Goal: Transaction & Acquisition: Purchase product/service

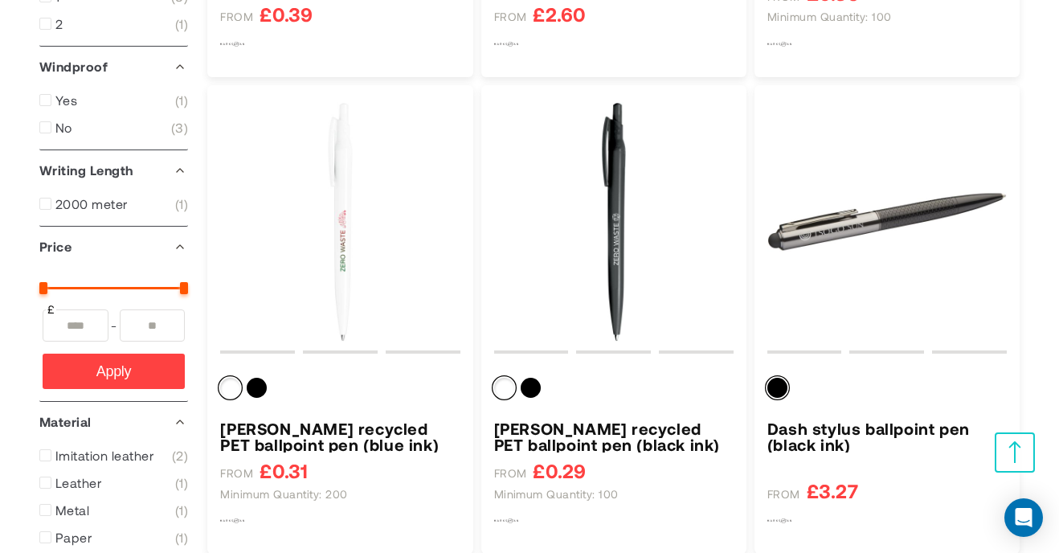
scroll to position [1341, 0]
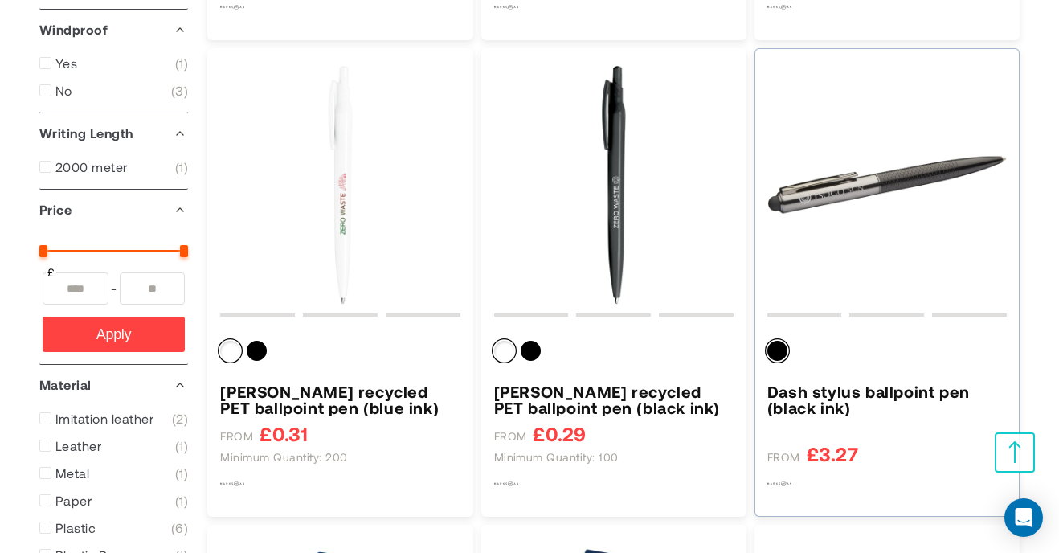
click at [838, 393] on h3 "Dash stylus ballpoint pen (black ink)" at bounding box center [886, 399] width 239 height 32
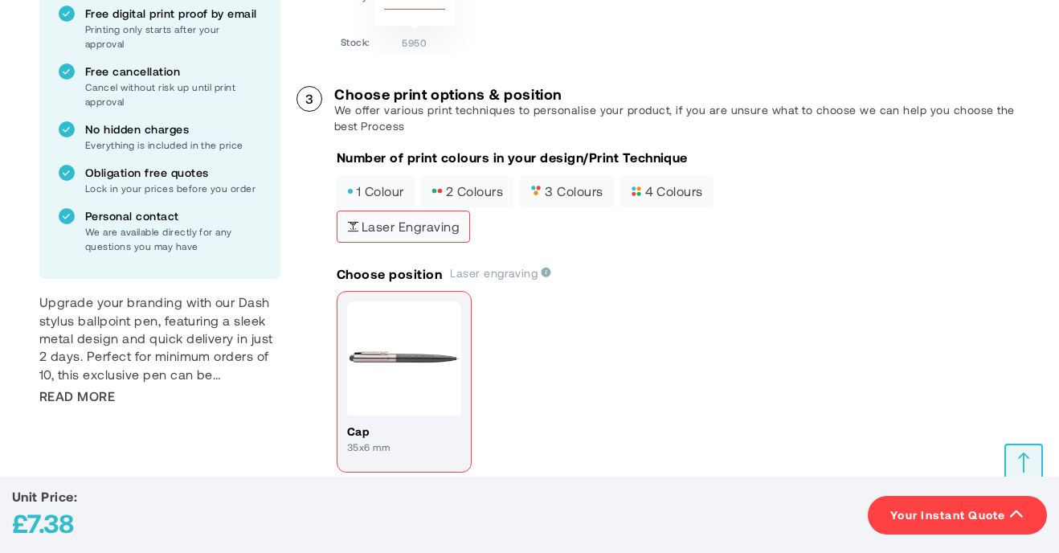
scroll to position [591, 0]
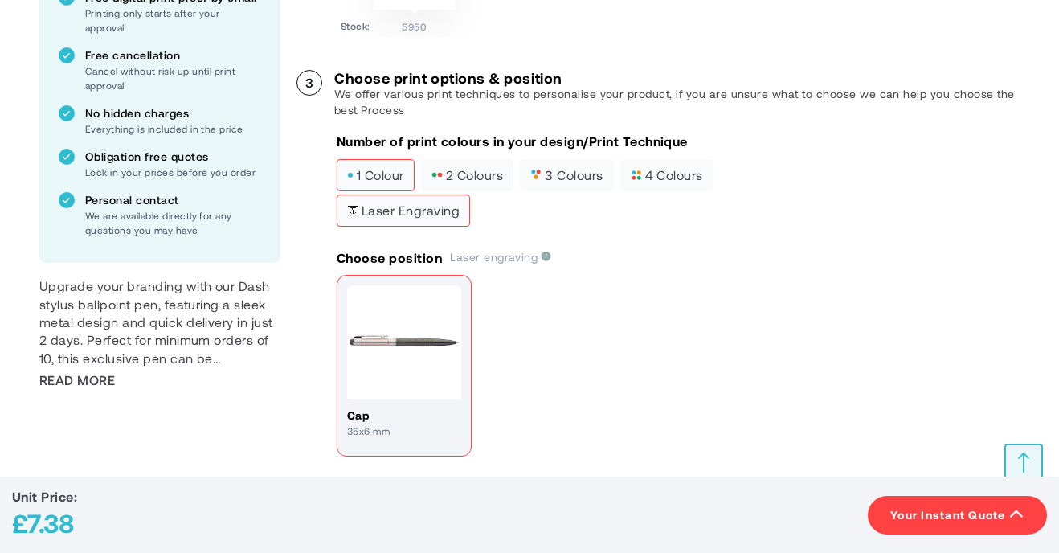
click at [375, 174] on span "1 colour" at bounding box center [375, 175] width 57 height 11
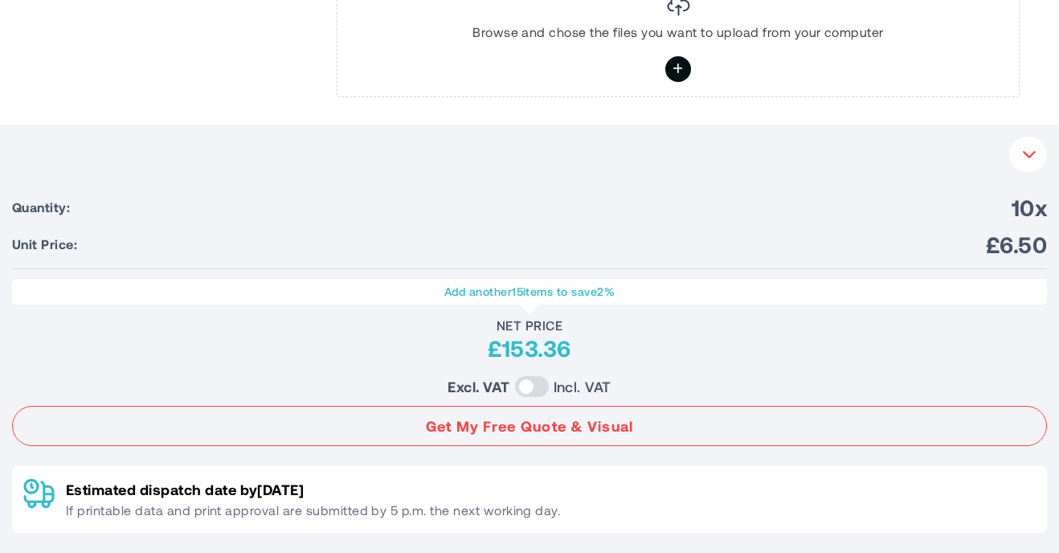
scroll to position [1138, 0]
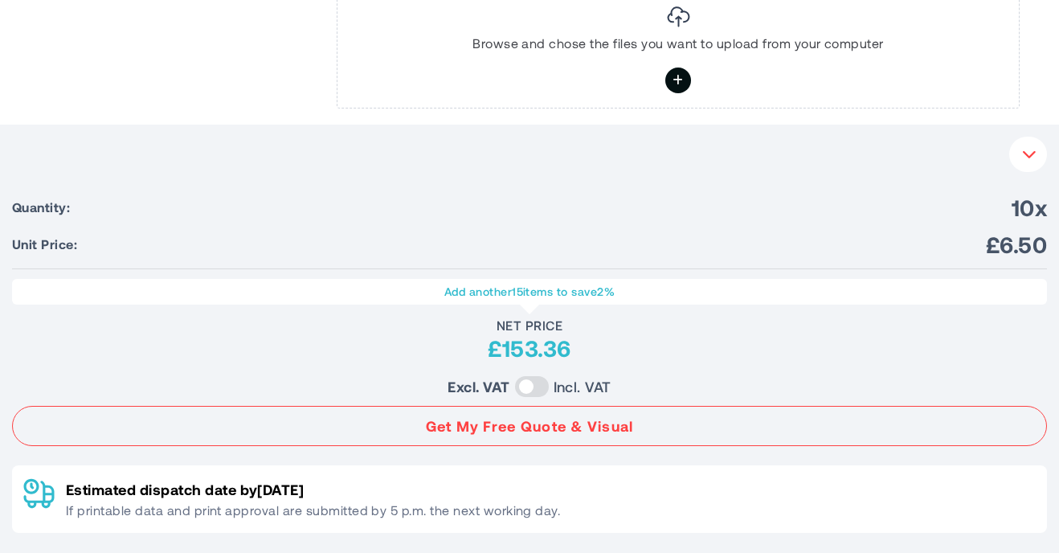
click at [1031, 153] on icon "button" at bounding box center [1029, 154] width 15 height 14
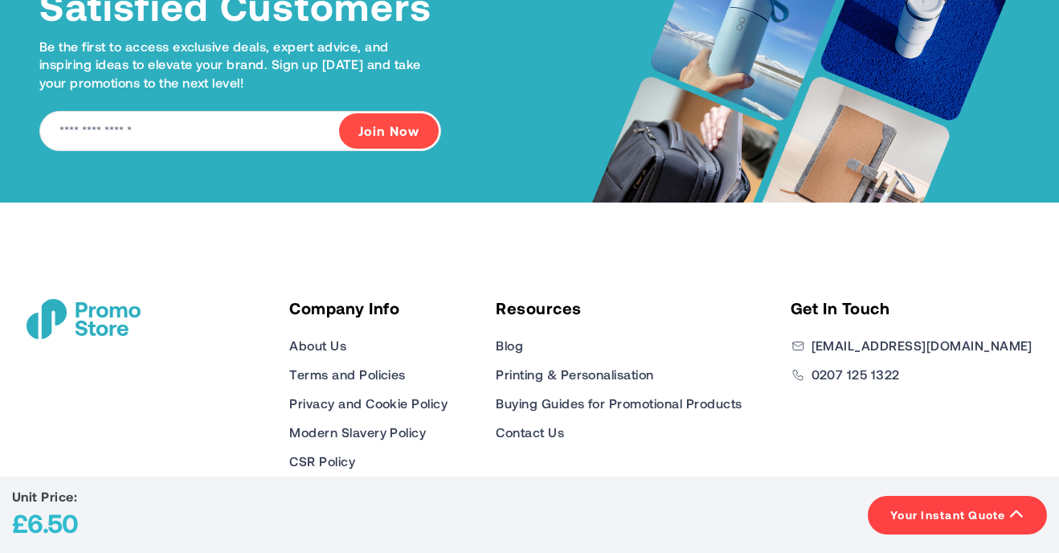
scroll to position [2412, 0]
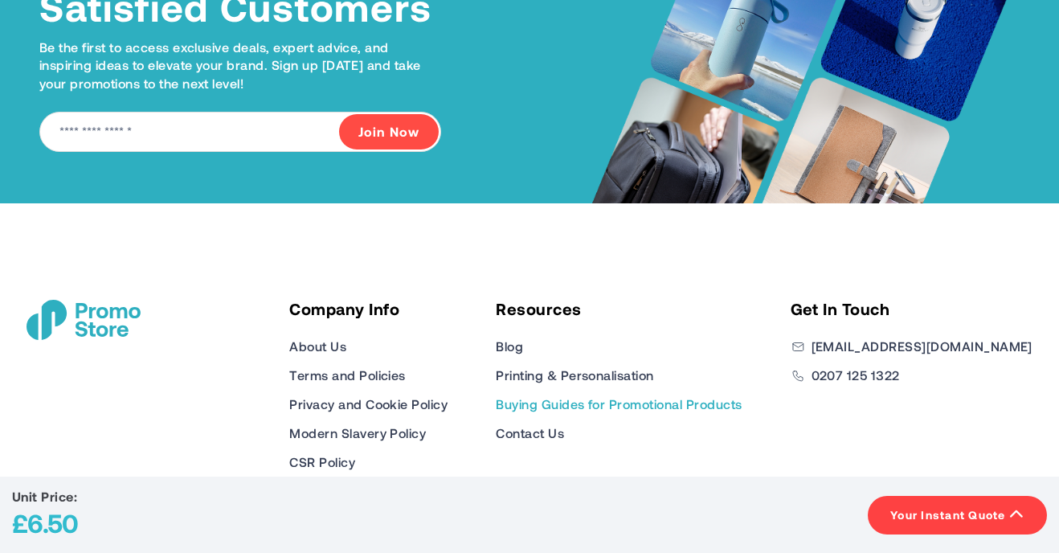
click at [583, 402] on link "Buying Guides for Promotional Products" at bounding box center [619, 404] width 246 height 19
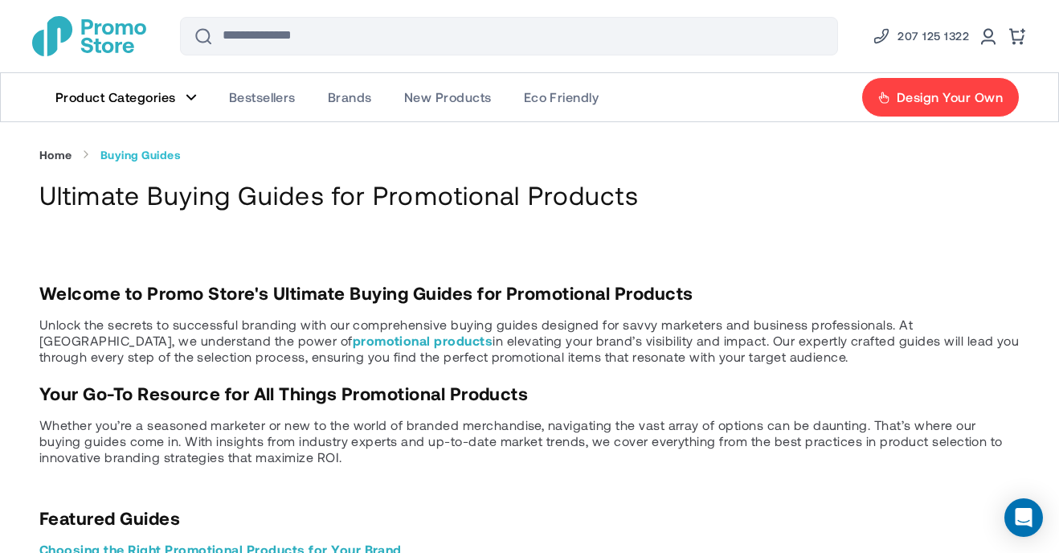
click at [77, 42] on img "store logo" at bounding box center [89, 36] width 114 height 40
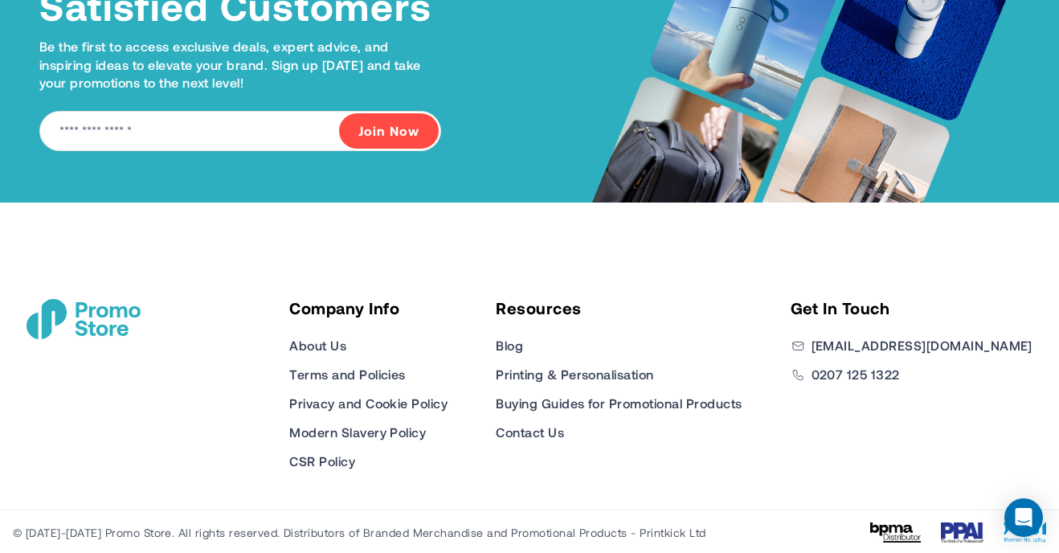
scroll to position [7579, 0]
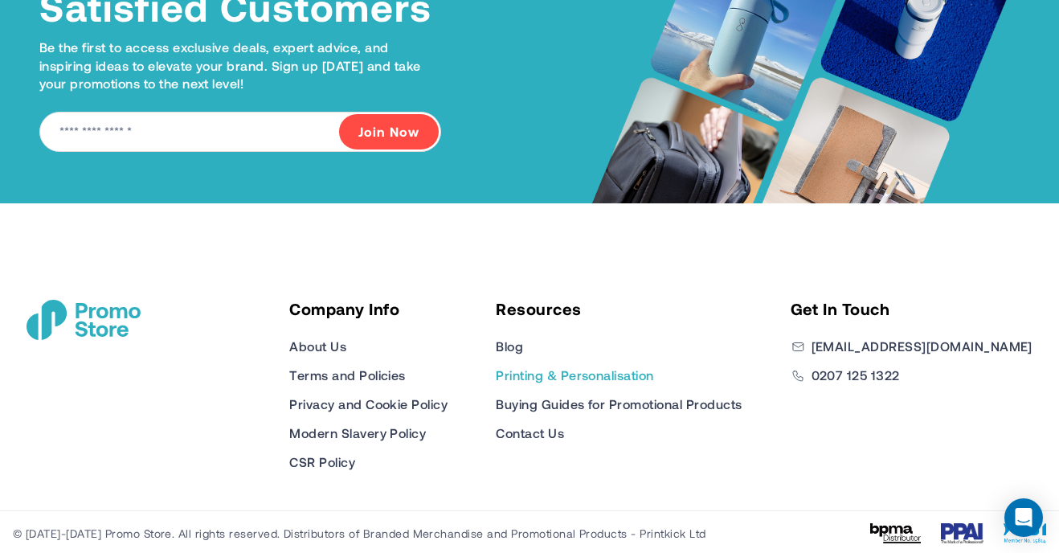
click at [609, 373] on link "Printing & Personalisation" at bounding box center [574, 375] width 157 height 19
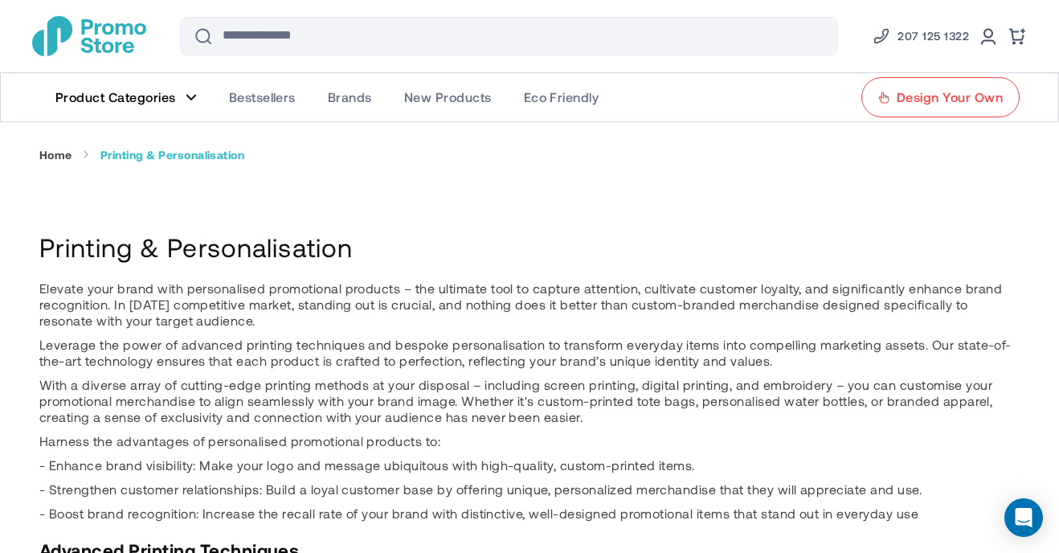
click at [913, 93] on span "Design Your Own" at bounding box center [950, 97] width 106 height 16
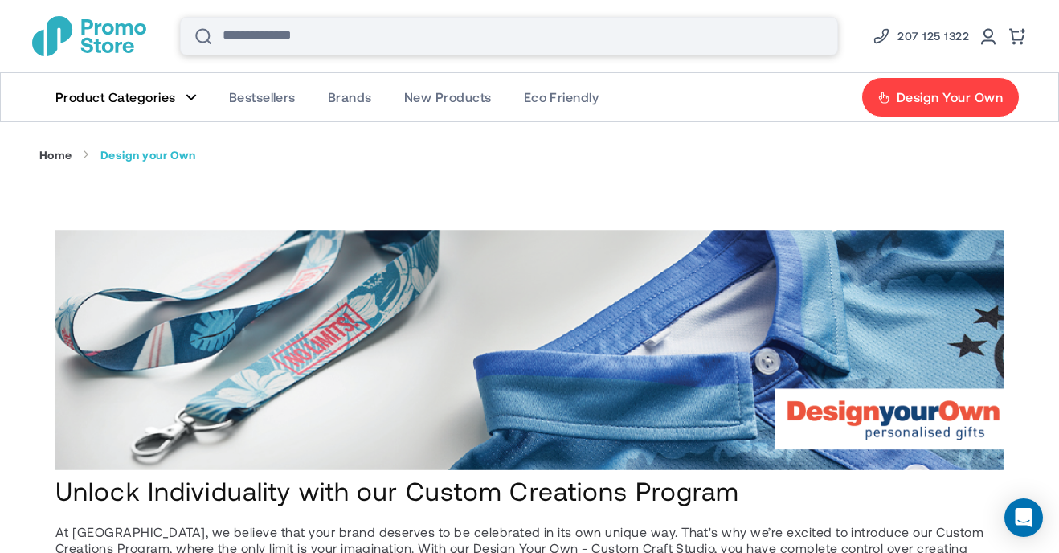
click at [529, 40] on input "Search" at bounding box center [509, 36] width 658 height 39
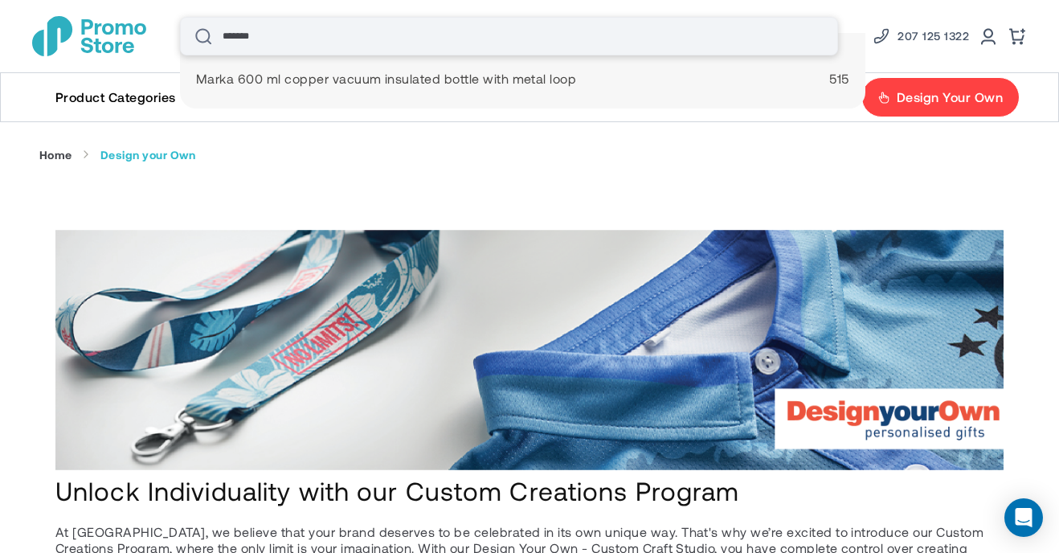
type input "********"
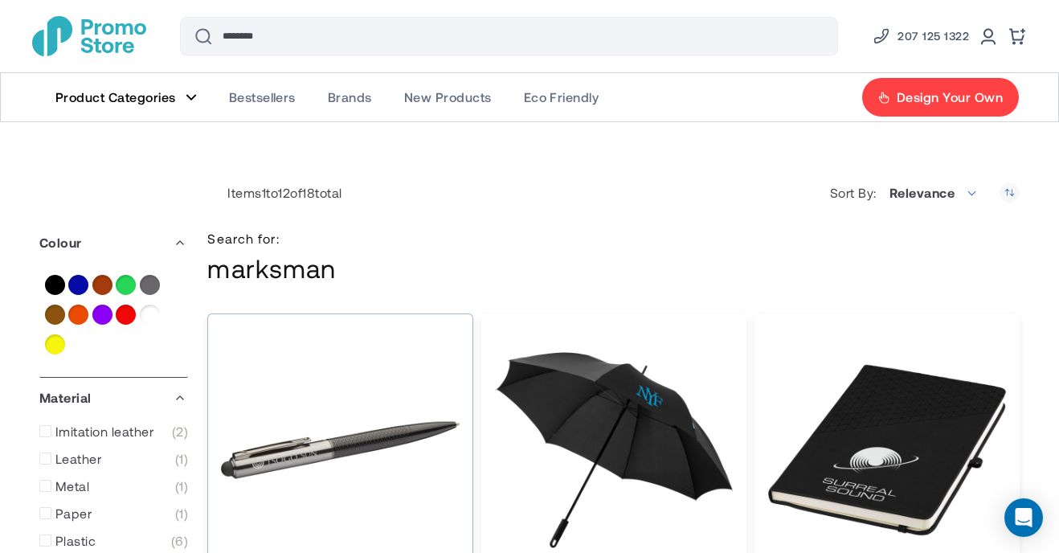
click at [293, 450] on img "Dash stylus ballpoint pen (black ink)" at bounding box center [339, 449] width 239 height 239
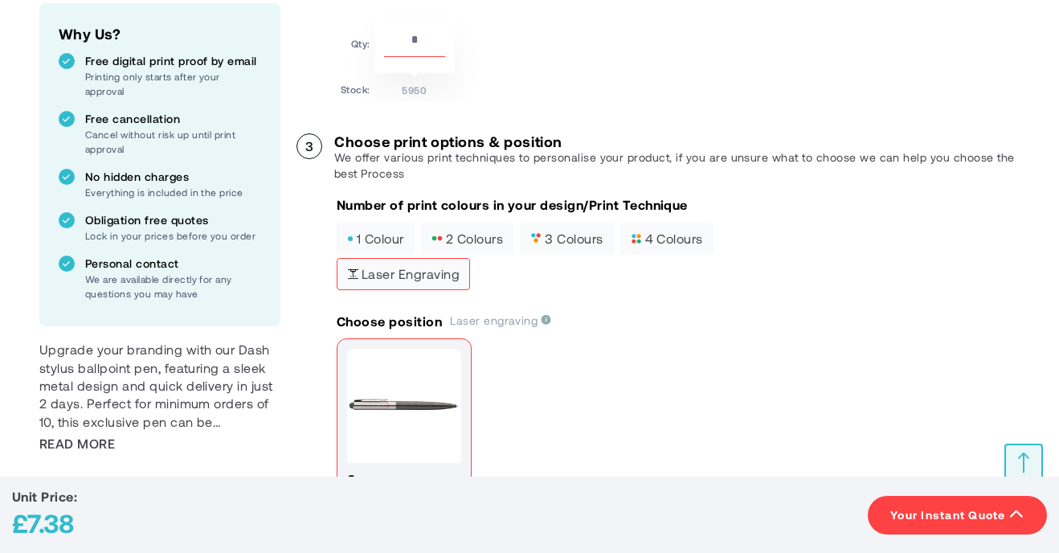
scroll to position [517, 0]
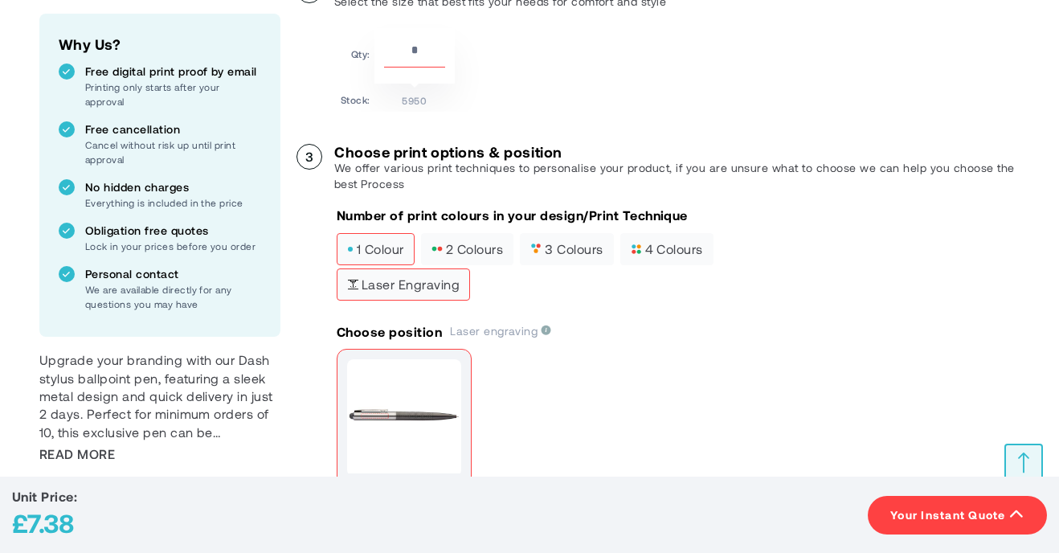
click at [386, 238] on label "1 colour" at bounding box center [376, 249] width 78 height 32
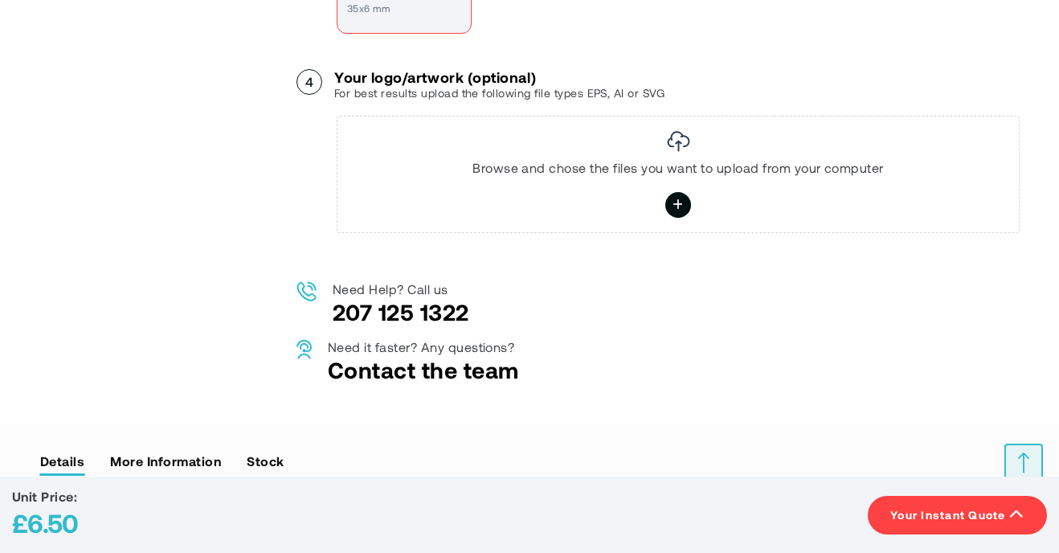
scroll to position [1016, 0]
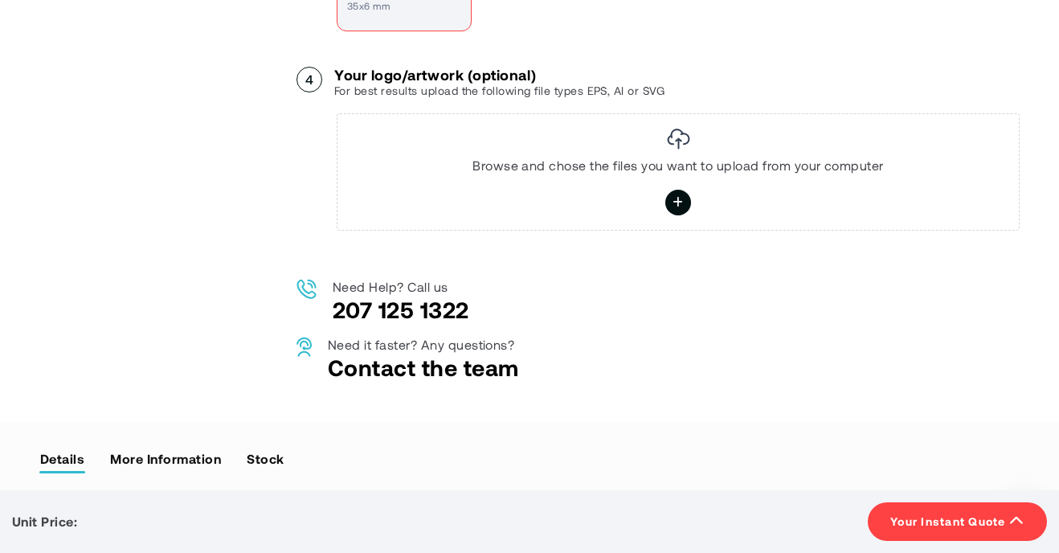
scroll to position [1016, 0]
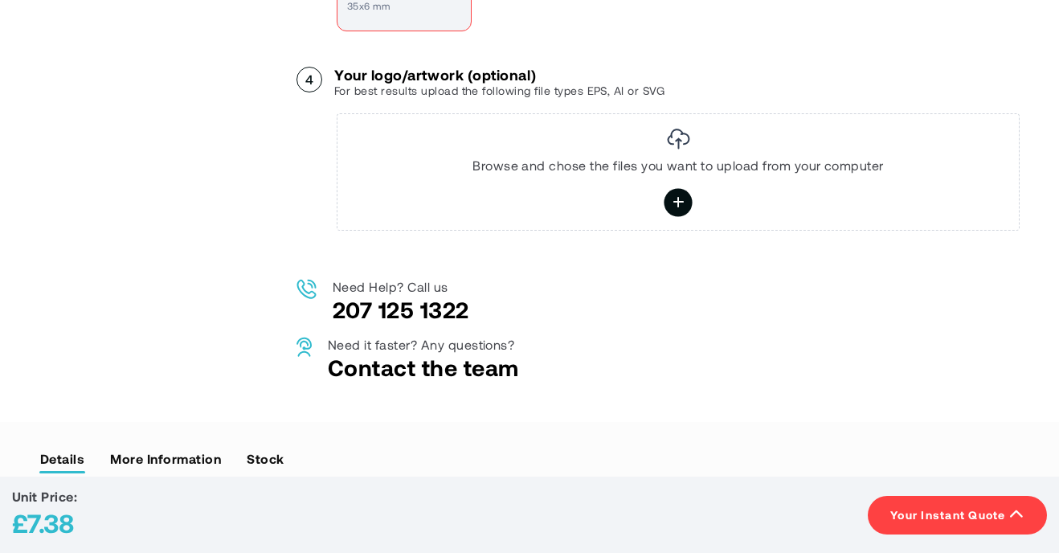
click at [672, 190] on label at bounding box center [678, 202] width 28 height 28
click at [0, 0] on input "file" at bounding box center [0, 0] width 0 height 0
click at [673, 198] on icon at bounding box center [679, 202] width 12 height 28
click at [0, 0] on input "file" at bounding box center [0, 0] width 0 height 0
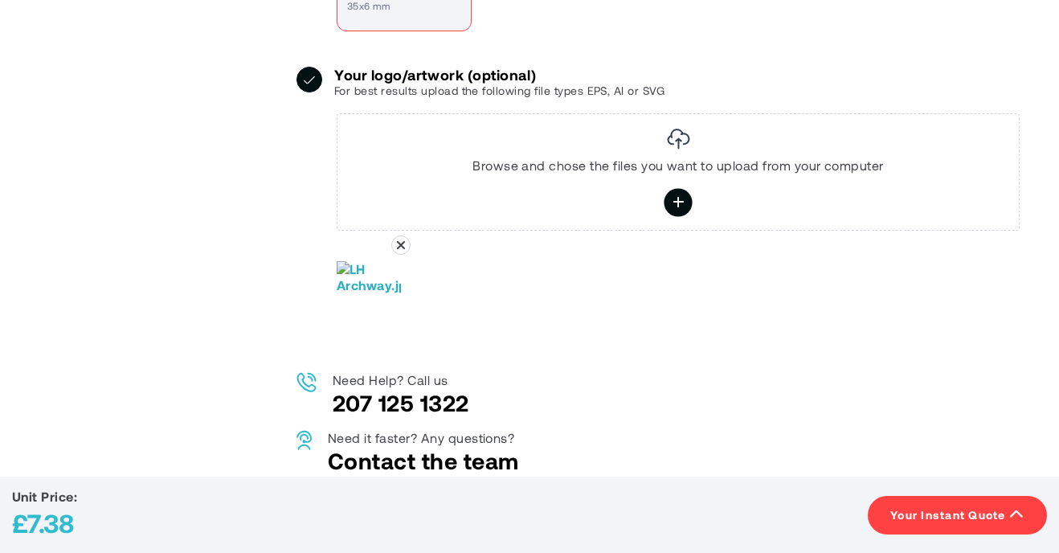
click at [683, 206] on icon at bounding box center [679, 202] width 12 height 28
click at [0, 0] on input "*****" at bounding box center [0, 0] width 0 height 0
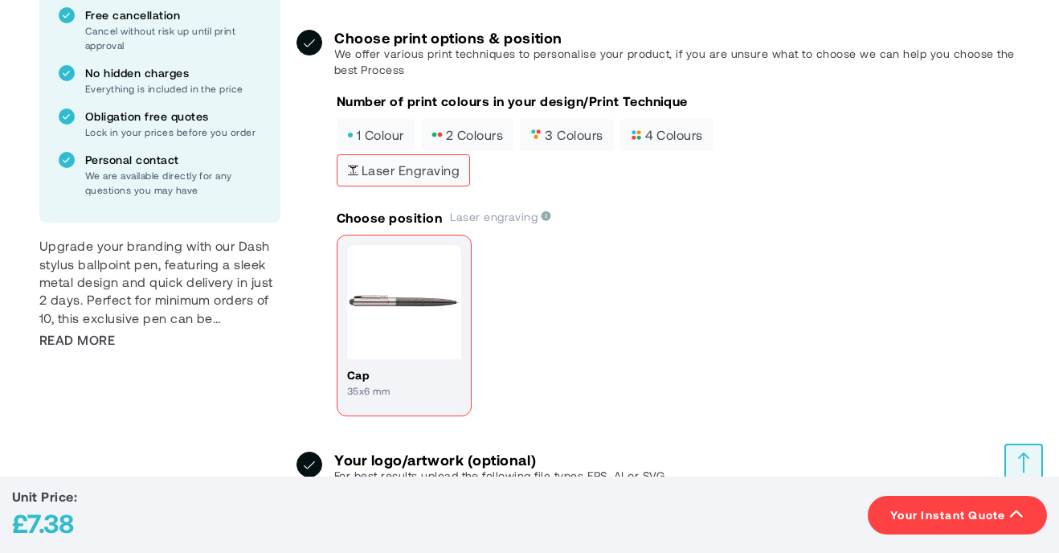
scroll to position [620, 0]
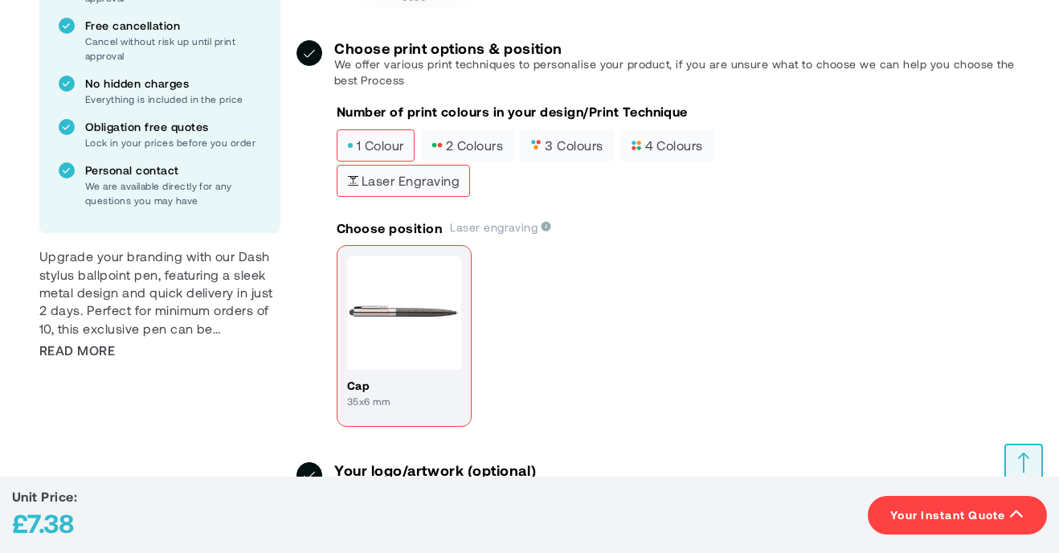
click at [383, 143] on span "1 colour" at bounding box center [375, 145] width 57 height 11
click at [776, 241] on div "Choose position Padprint Pantone (pms) colours Detailed finish Max 4 print colo…" at bounding box center [678, 232] width 683 height 26
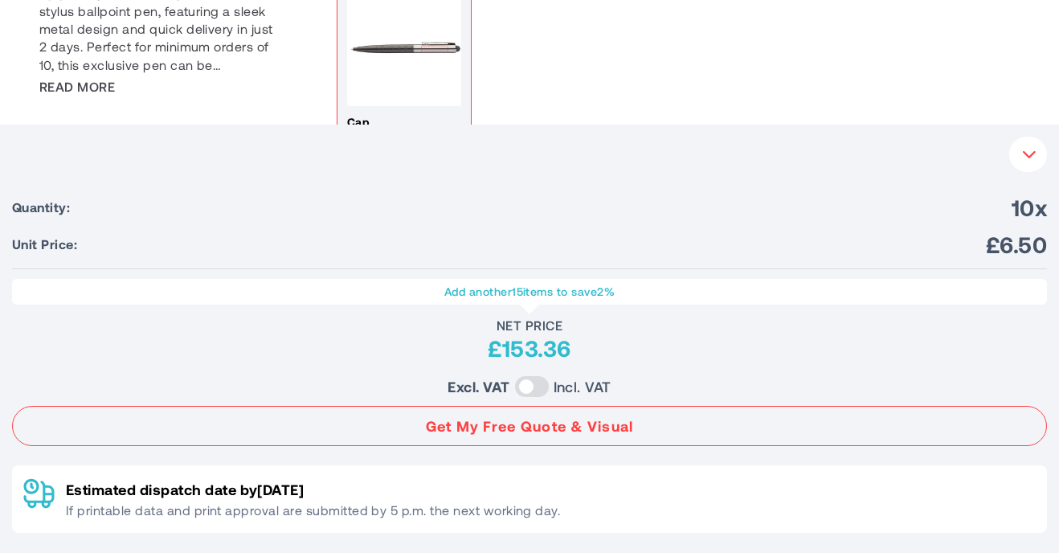
scroll to position [878, 0]
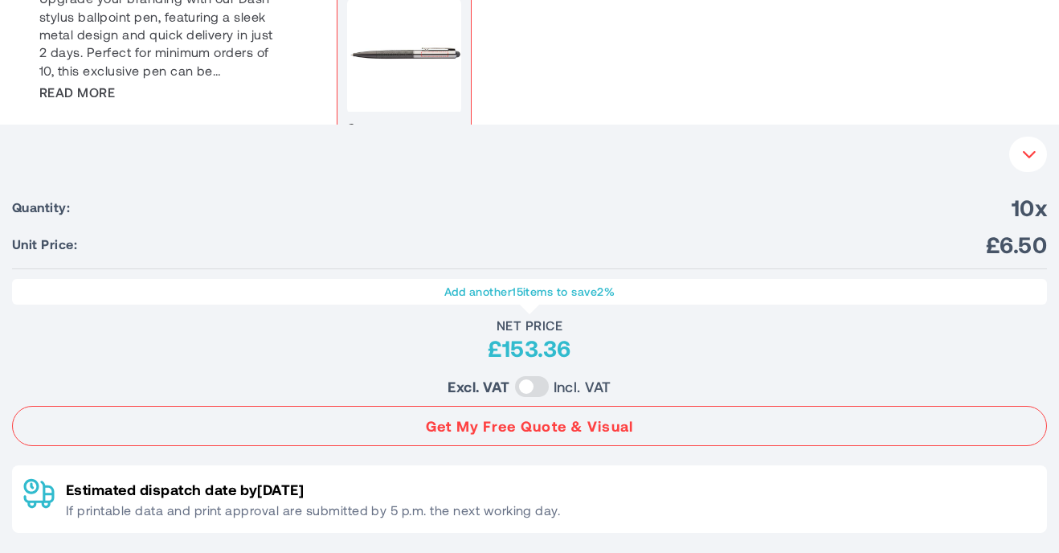
click at [782, 88] on div "cap 35x6 mm" at bounding box center [678, 79] width 683 height 185
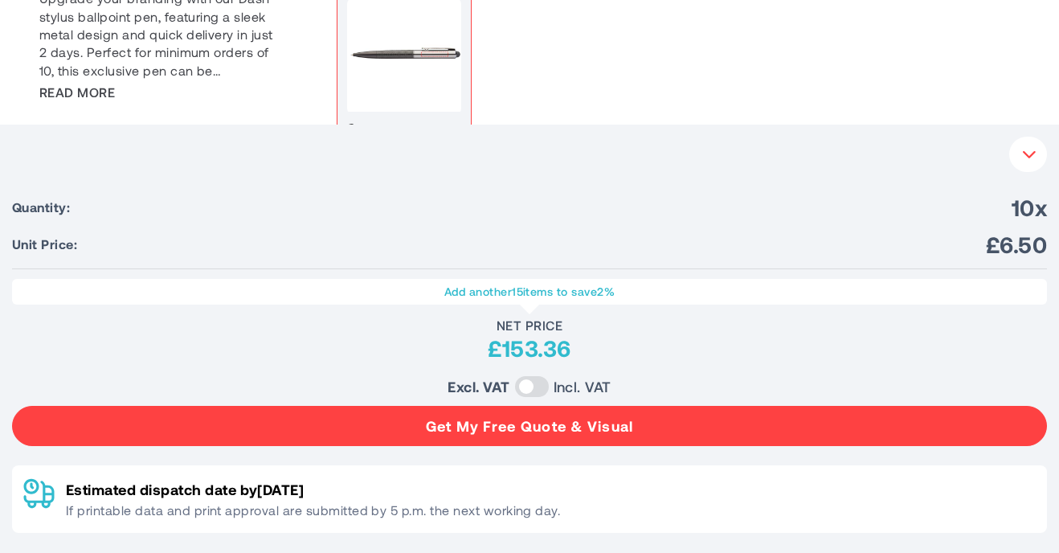
click at [543, 416] on button "Get My Free Quote & Visual" at bounding box center [529, 426] width 1035 height 40
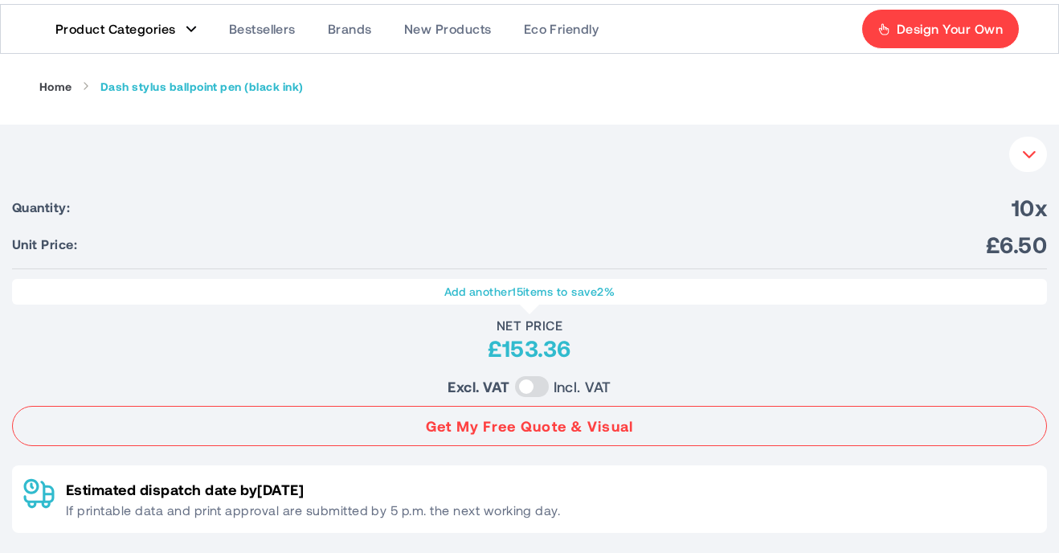
scroll to position [0, 0]
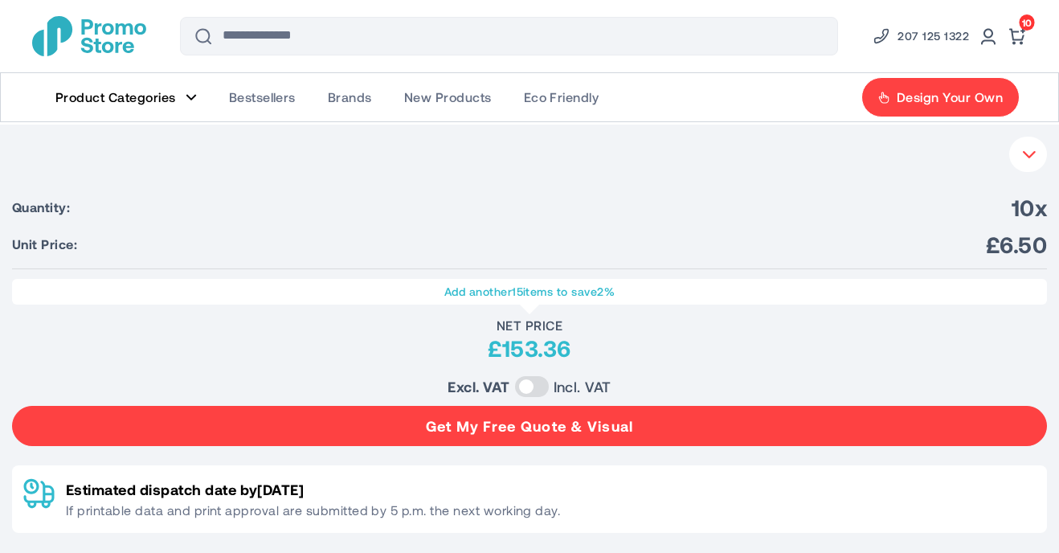
click at [652, 430] on button "Get My Free Quote & Visual" at bounding box center [529, 426] width 1035 height 40
click at [690, 434] on button "Get My Free Quote & Visual" at bounding box center [529, 426] width 1035 height 40
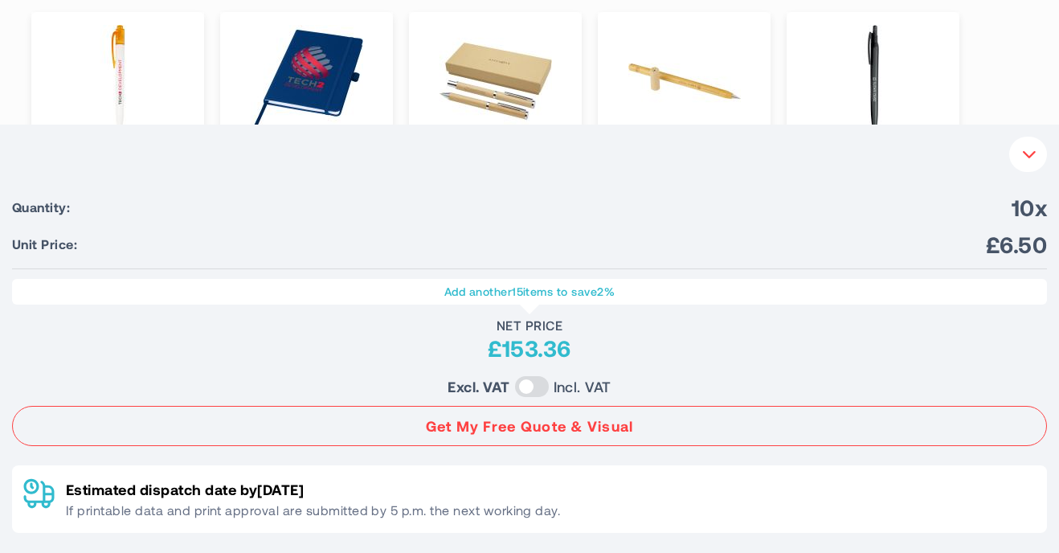
scroll to position [1854, 0]
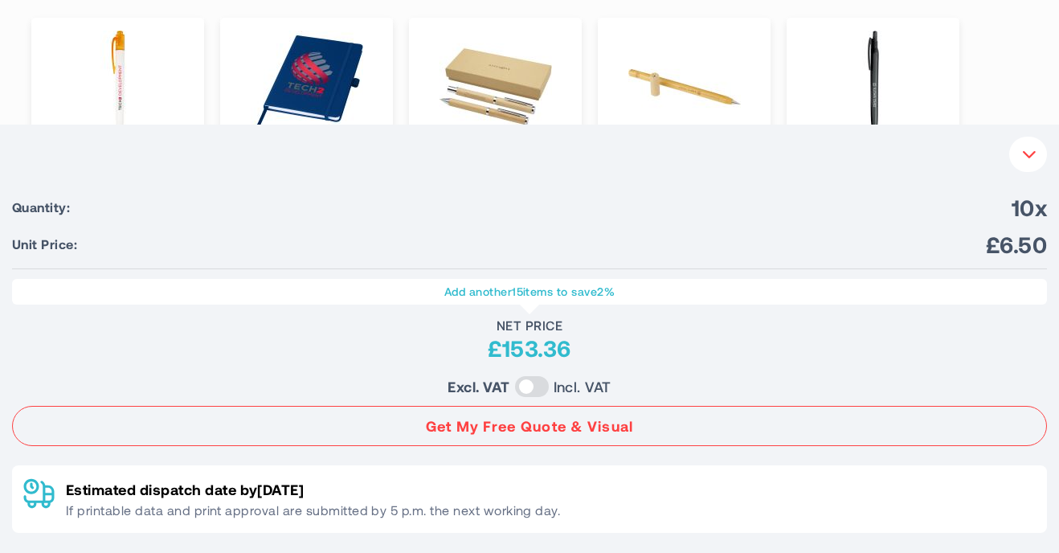
click at [1033, 148] on icon "button" at bounding box center [1029, 154] width 15 height 14
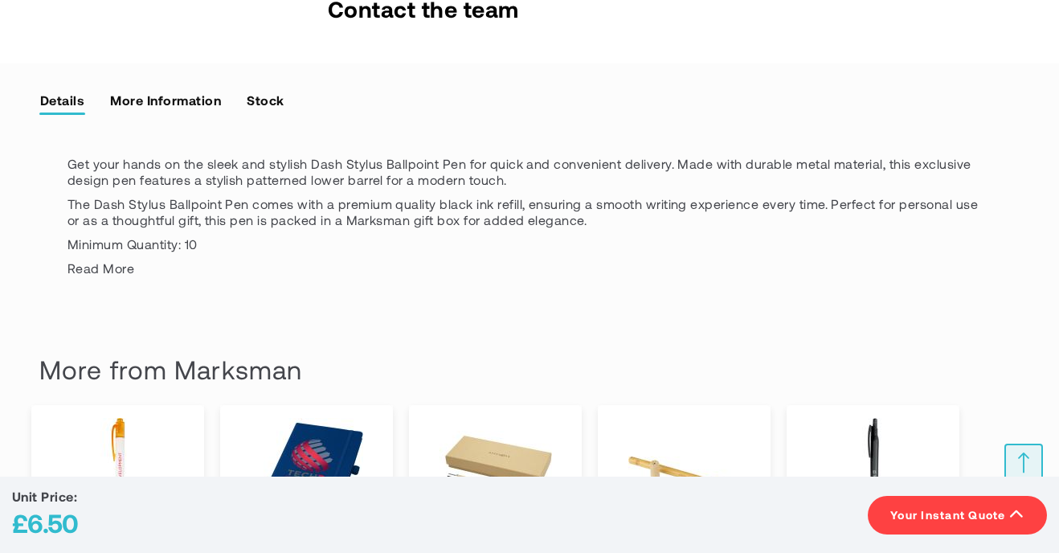
scroll to position [1470, 0]
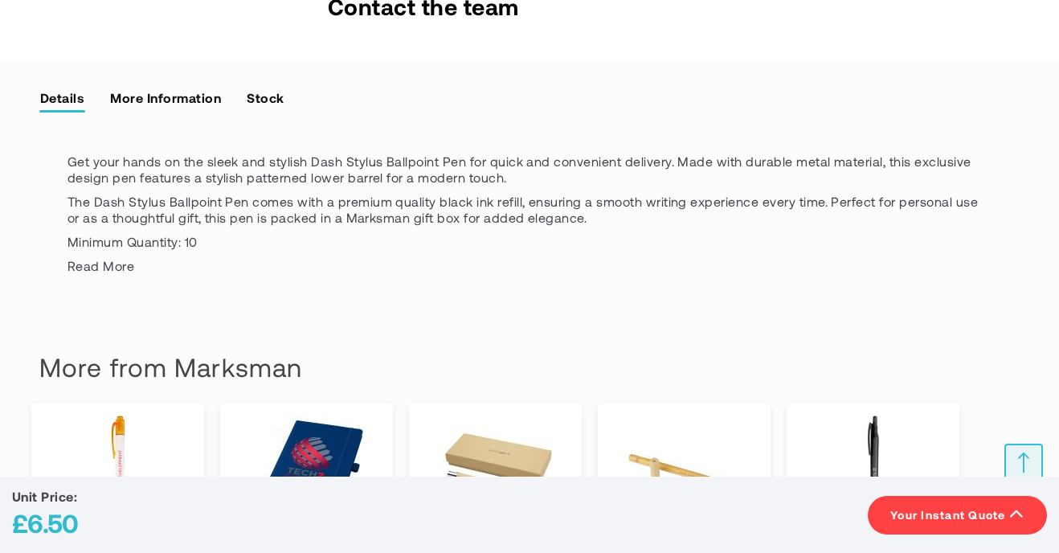
click at [946, 512] on span "Your Instant Quote" at bounding box center [948, 515] width 116 height 16
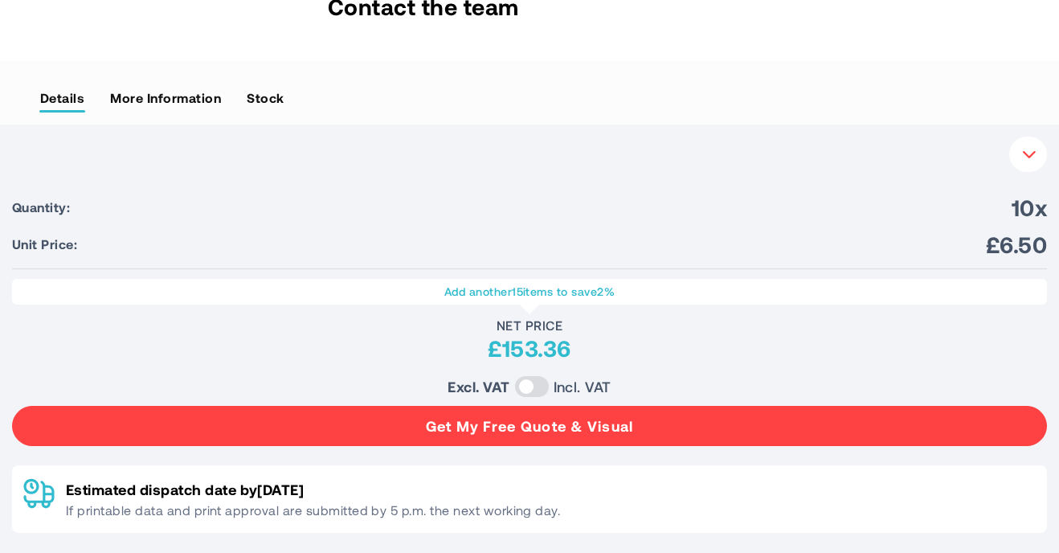
click at [745, 423] on button "Get My Free Quote & Visual" at bounding box center [529, 426] width 1035 height 40
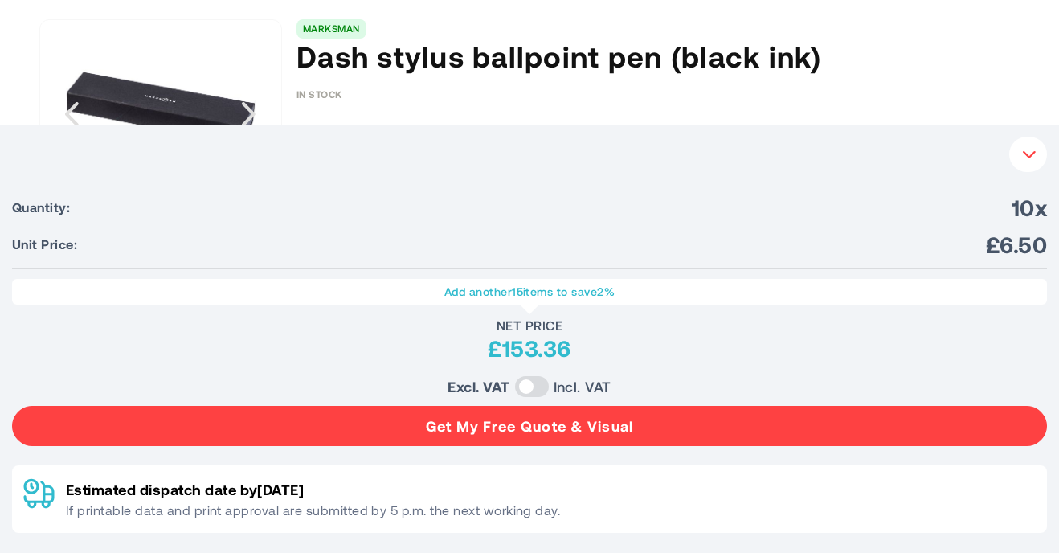
scroll to position [0, 0]
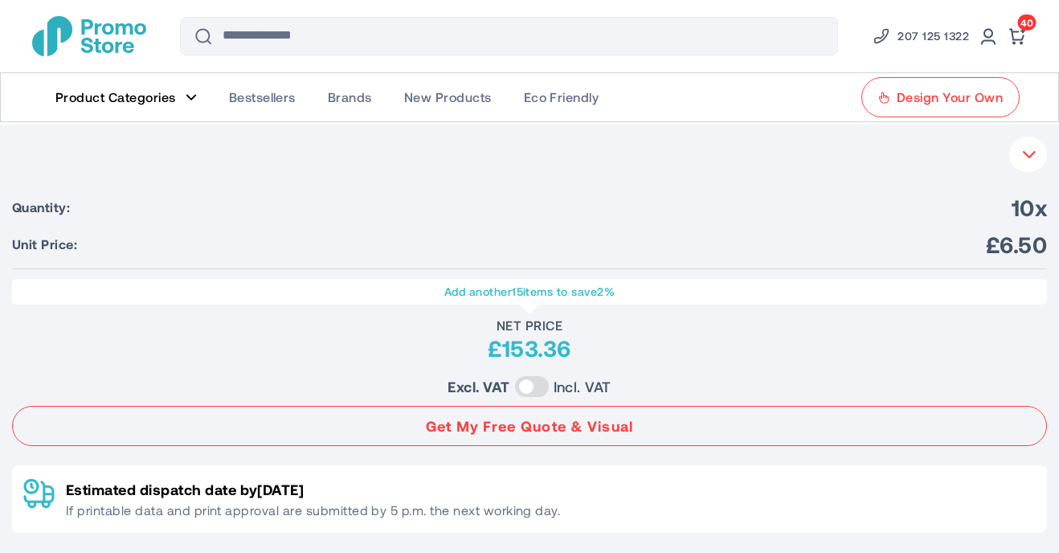
click at [934, 96] on span "Design Your Own" at bounding box center [950, 97] width 106 height 16
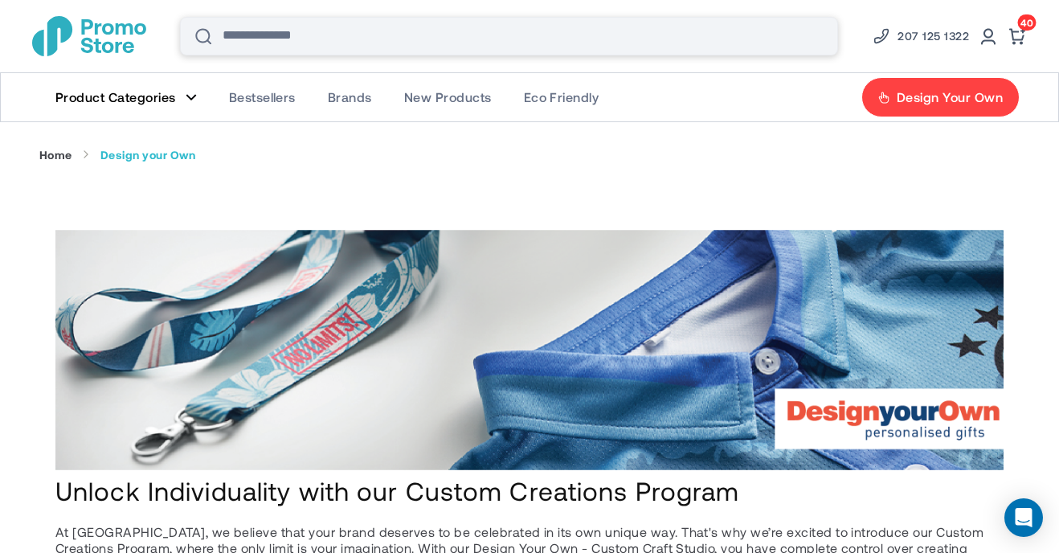
click at [486, 41] on input "Search" at bounding box center [509, 36] width 658 height 39
click at [1020, 27] on span "40 40 items" at bounding box center [1027, 22] width 18 height 16
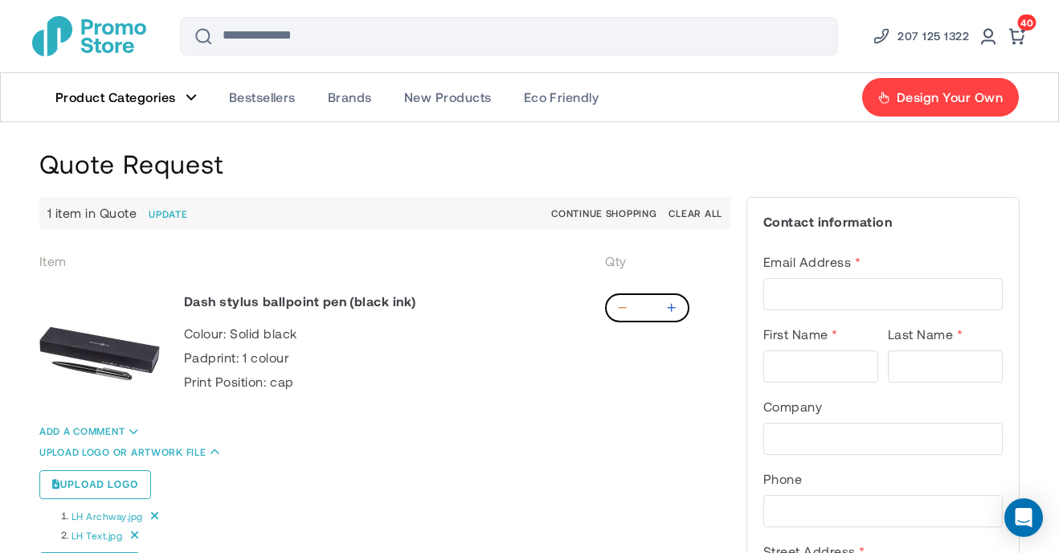
click at [620, 307] on icon at bounding box center [623, 308] width 16 height 16
drag, startPoint x: 660, startPoint y: 306, endPoint x: 607, endPoint y: 306, distance: 52.2
click at [608, 306] on div "**" at bounding box center [647, 307] width 84 height 29
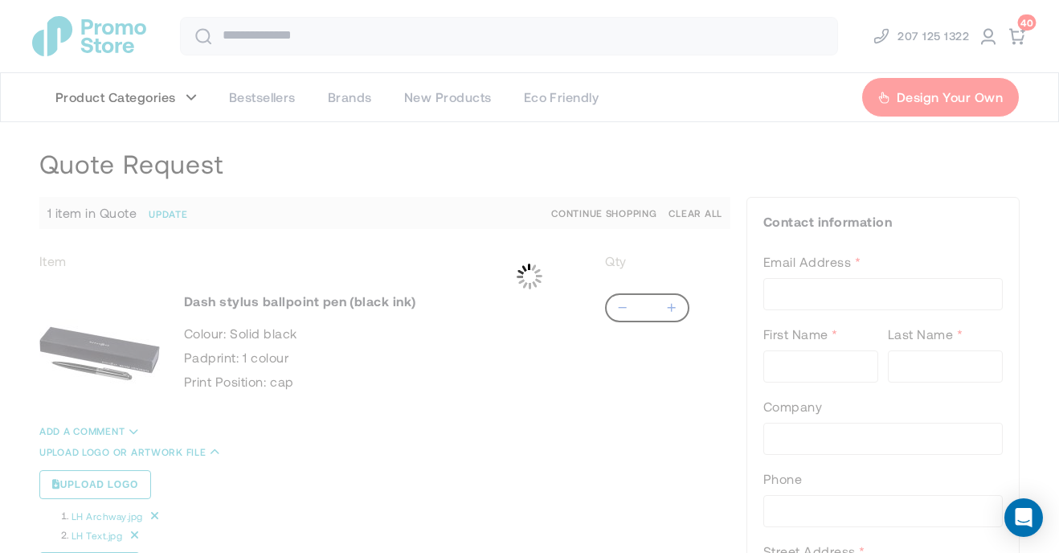
type input "*"
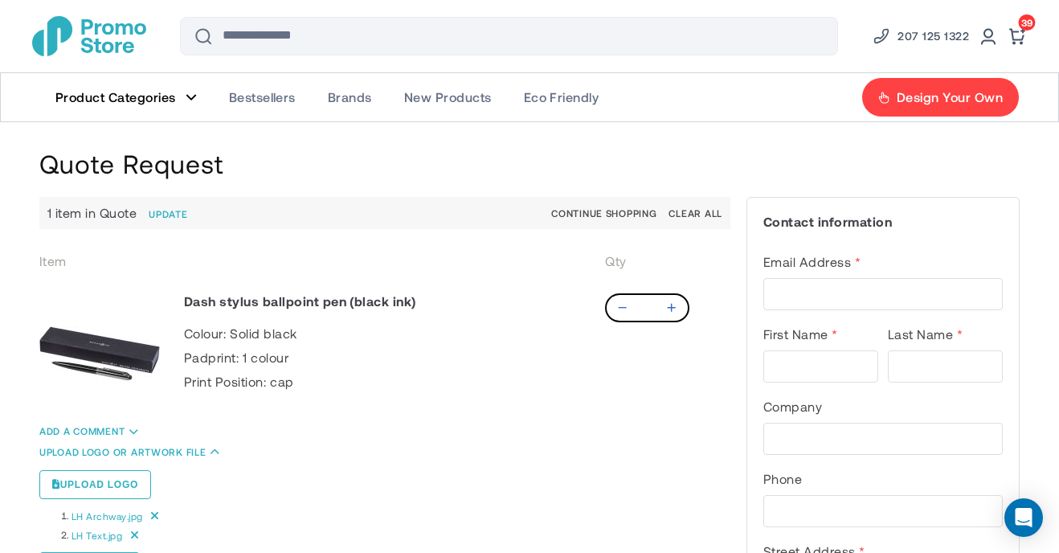
drag, startPoint x: 627, startPoint y: 304, endPoint x: 640, endPoint y: 304, distance: 13.7
click at [635, 304] on div "**" at bounding box center [647, 307] width 84 height 29
drag, startPoint x: 650, startPoint y: 307, endPoint x: 604, endPoint y: 307, distance: 45.8
click at [605, 307] on input "**" at bounding box center [647, 307] width 84 height 29
type input "**"
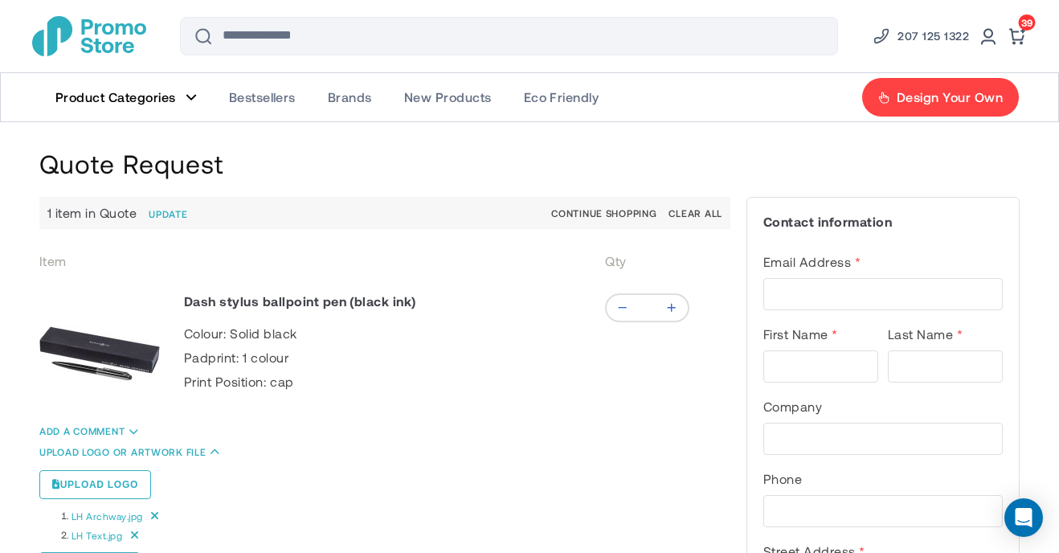
click at [487, 440] on td "Add a comment Save Clear Upload logo or artwork file Upload logo [GEOGRAPHIC_DA…" at bounding box center [384, 509] width 691 height 191
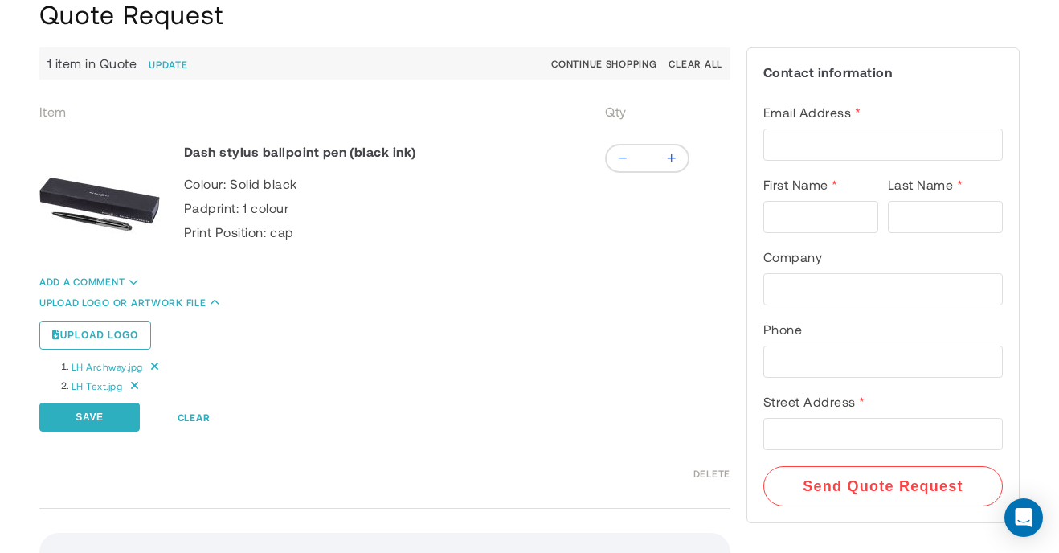
scroll to position [124, 0]
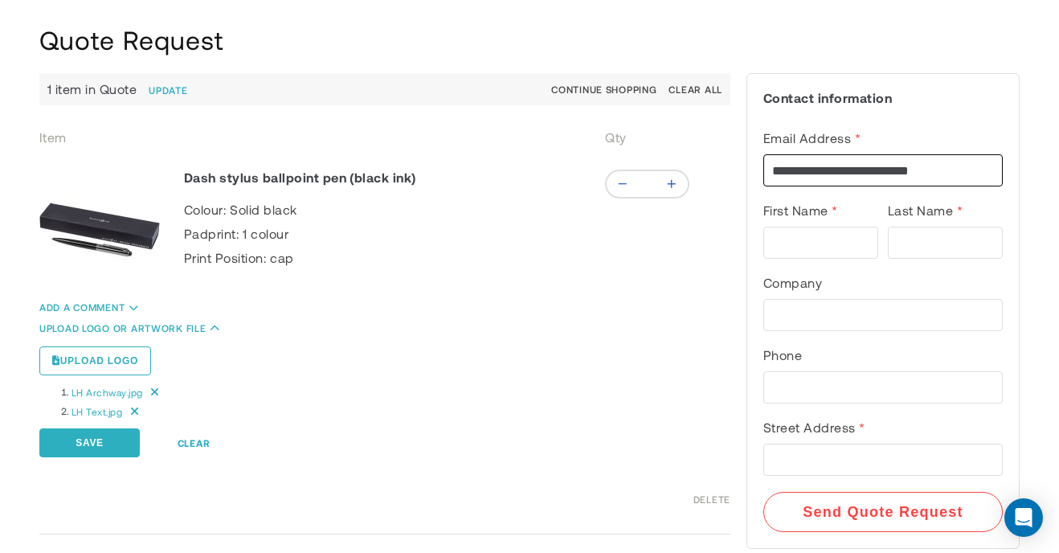
type input "**********"
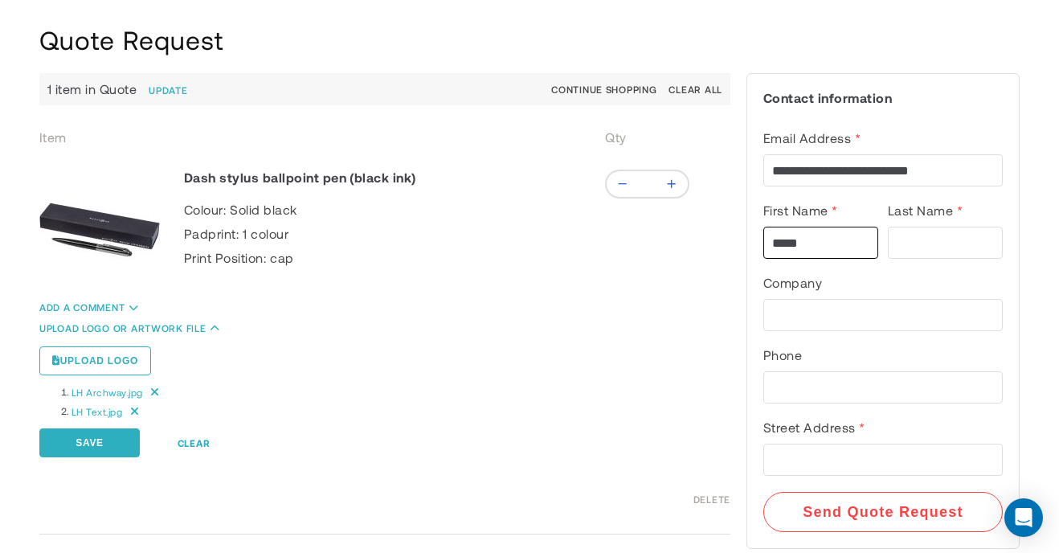
type input "*****"
type input "*"
type input "*****"
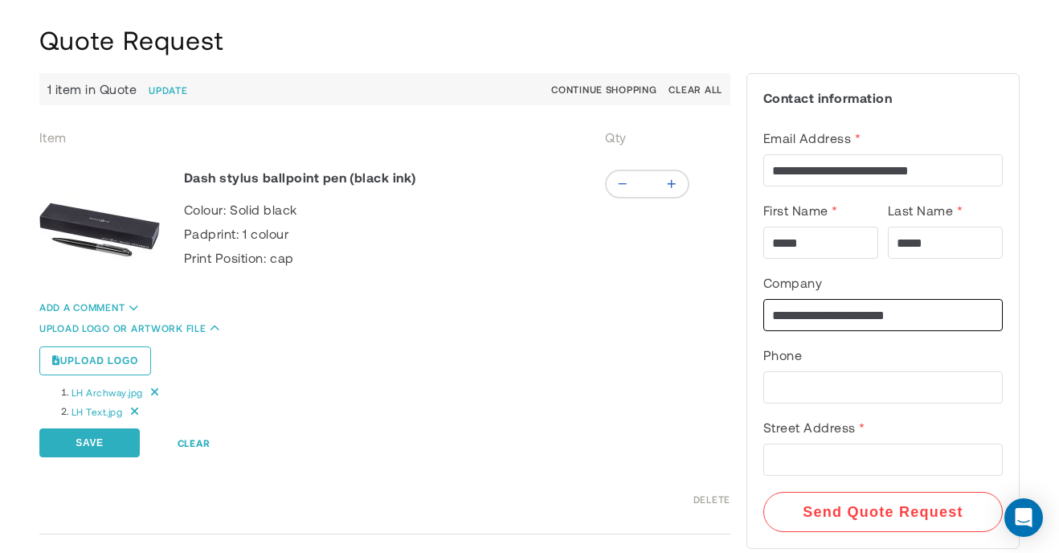
type input "**********"
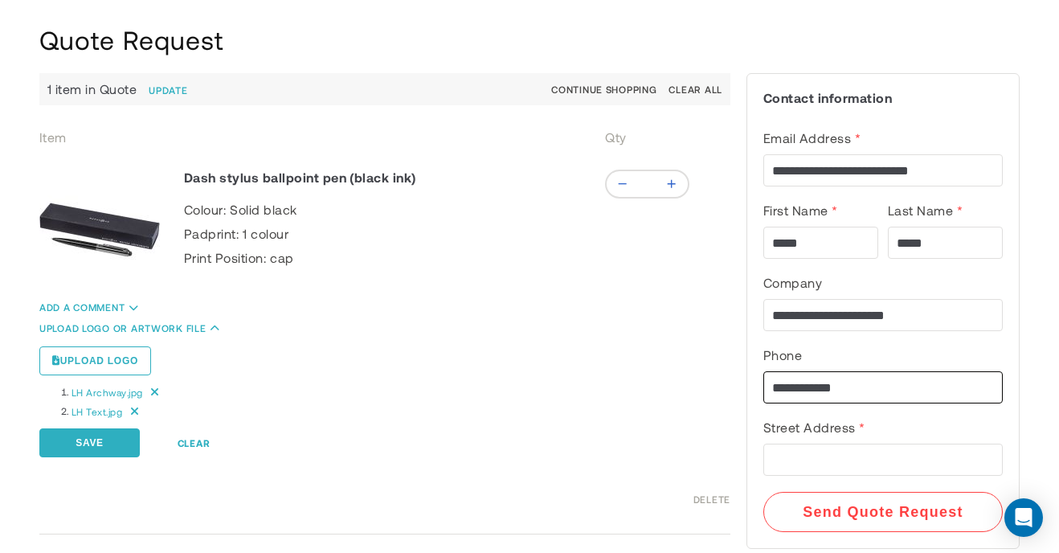
type input "**********"
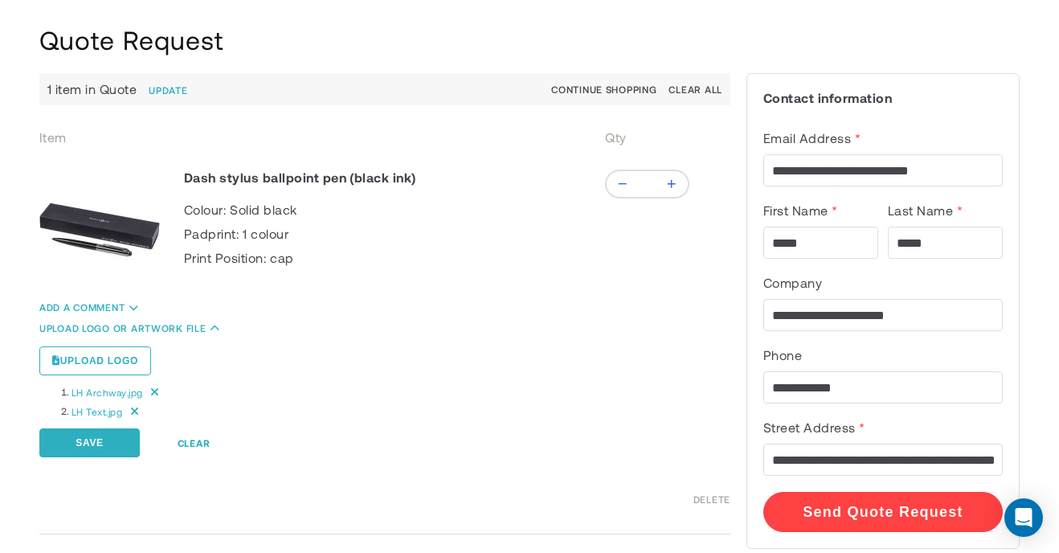
click at [881, 503] on button "Send Quote Request" at bounding box center [882, 512] width 239 height 40
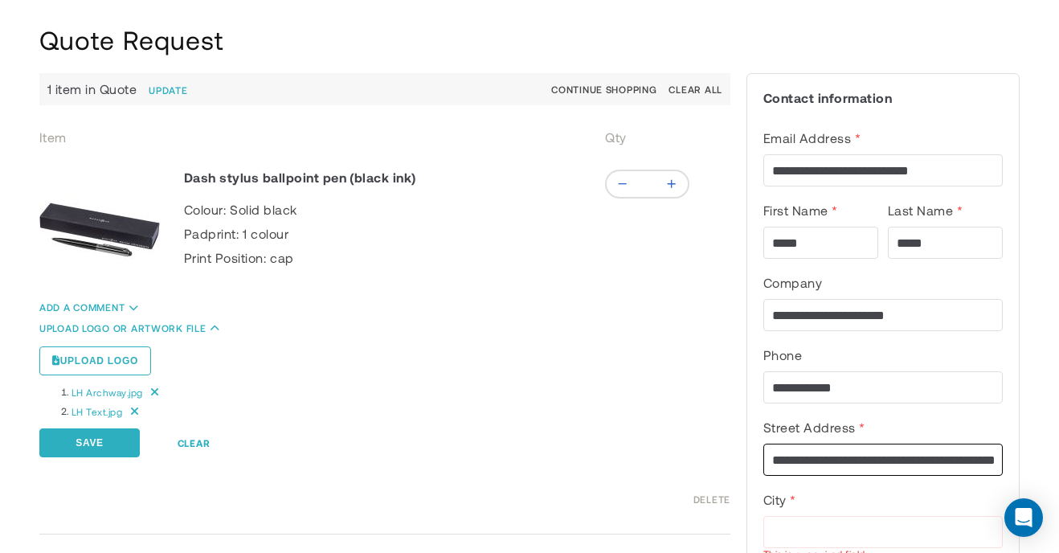
drag, startPoint x: 847, startPoint y: 457, endPoint x: 1065, endPoint y: 457, distance: 218.5
type input "**********"
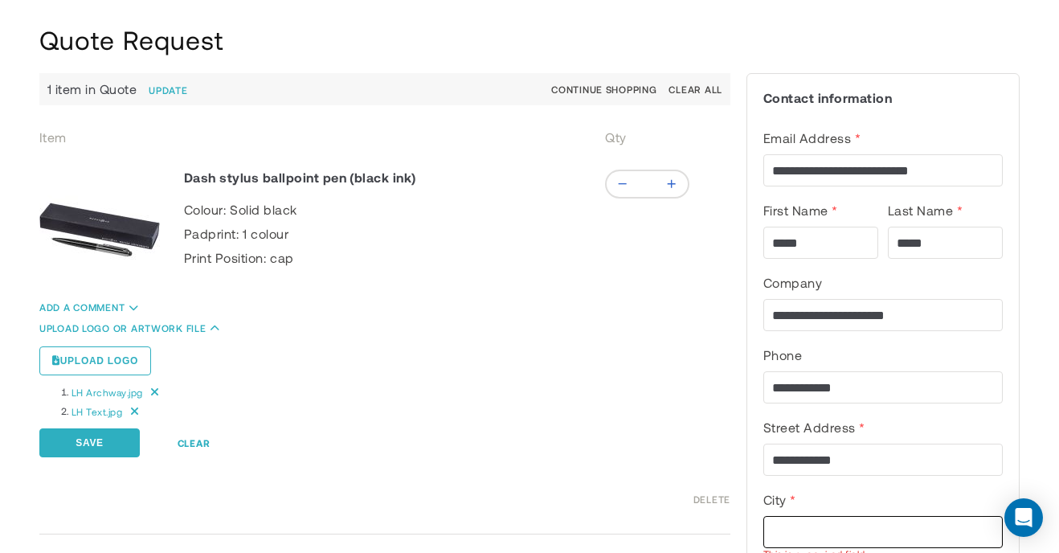
click at [935, 521] on input "City" at bounding box center [882, 532] width 239 height 32
type input "*******"
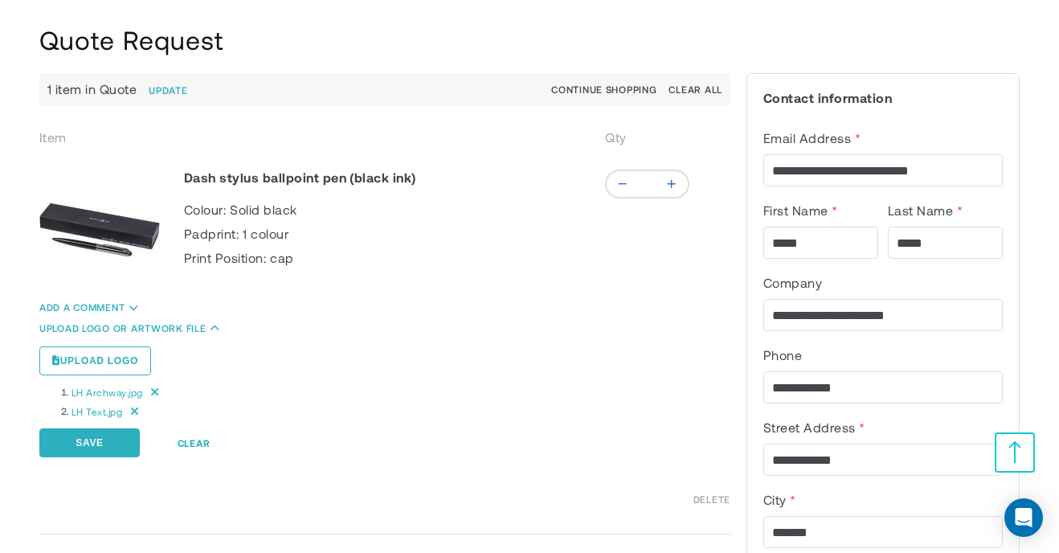
scroll to position [450, 0]
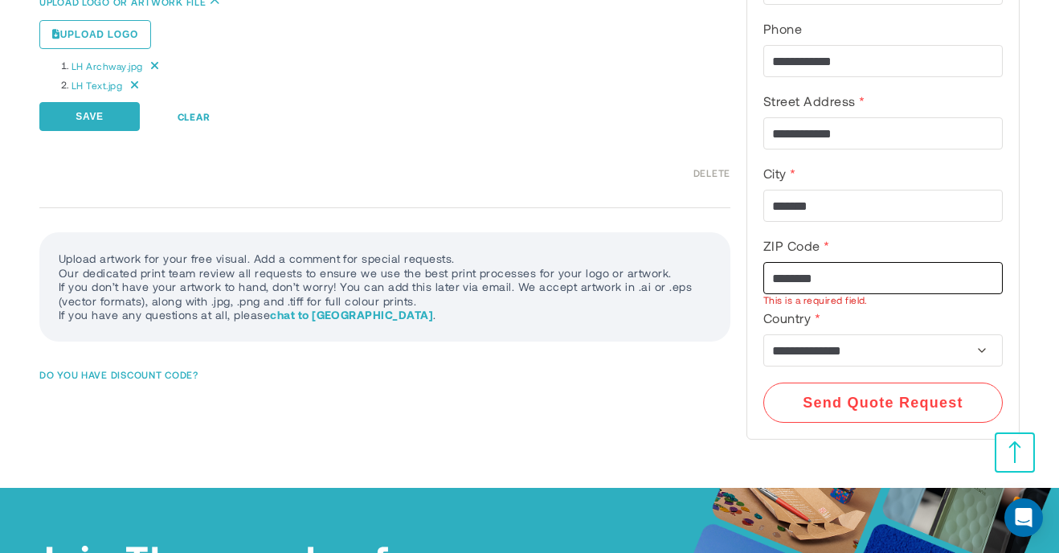
type input "********"
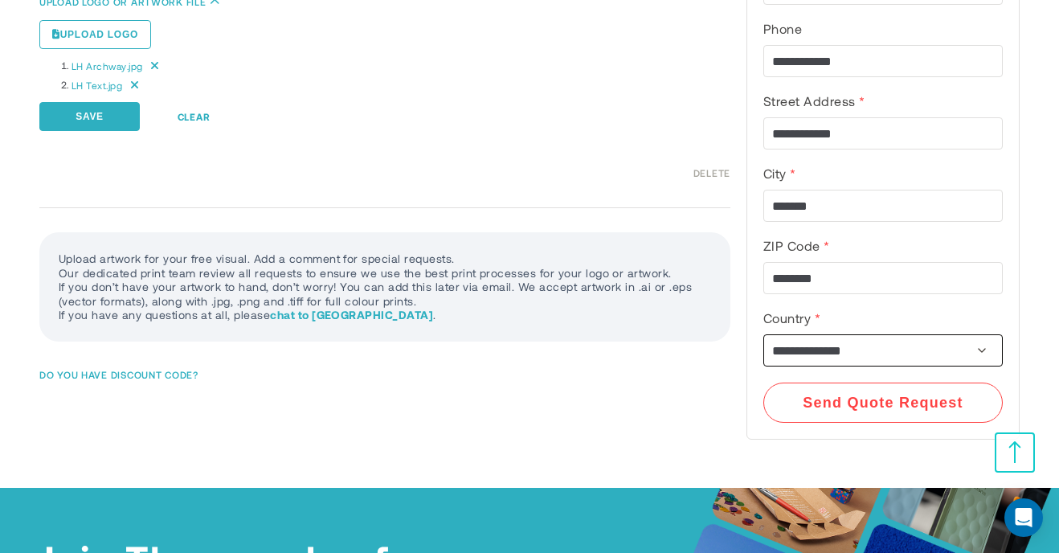
select select "**"
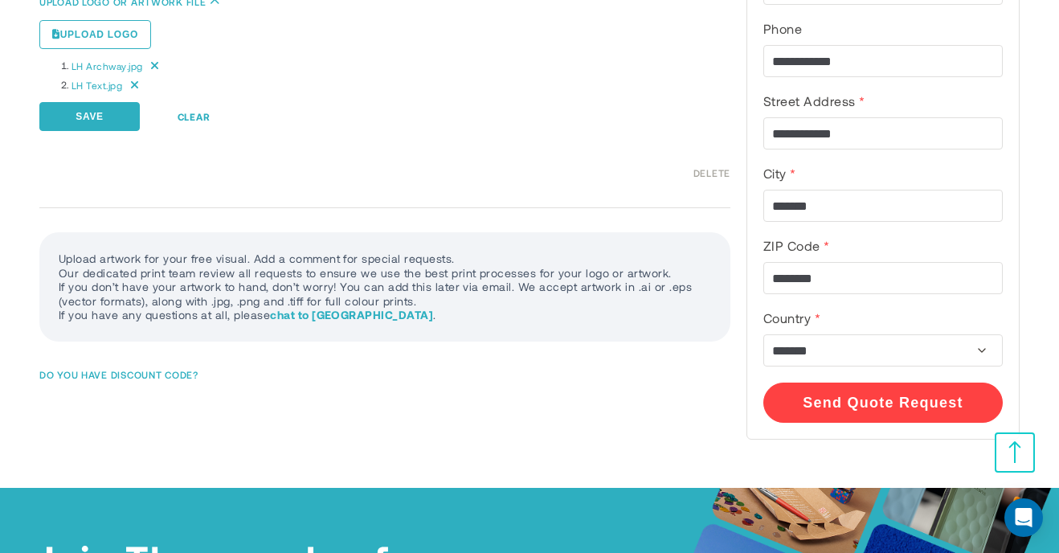
click at [882, 398] on button "Send Quote Request" at bounding box center [882, 402] width 239 height 40
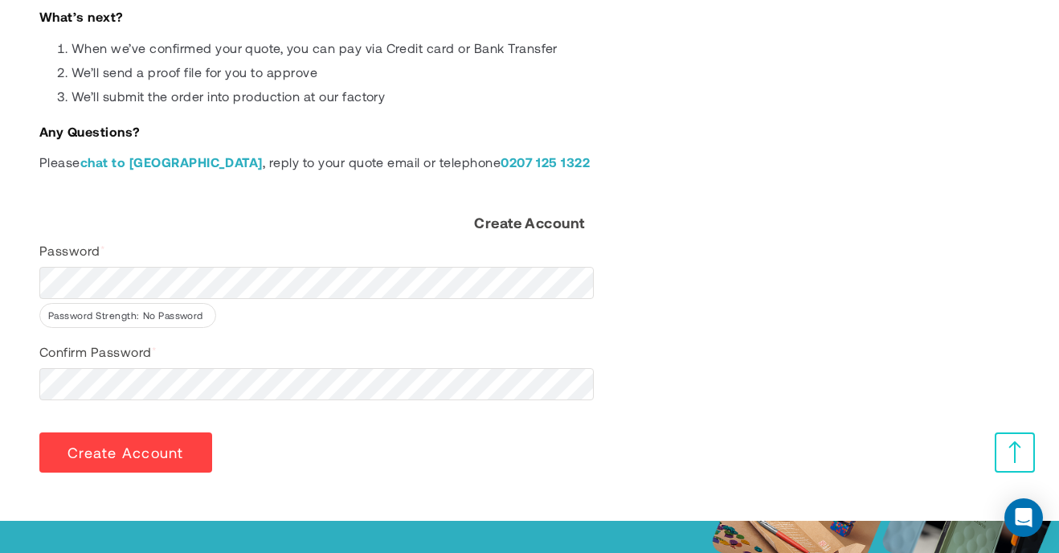
scroll to position [244, 0]
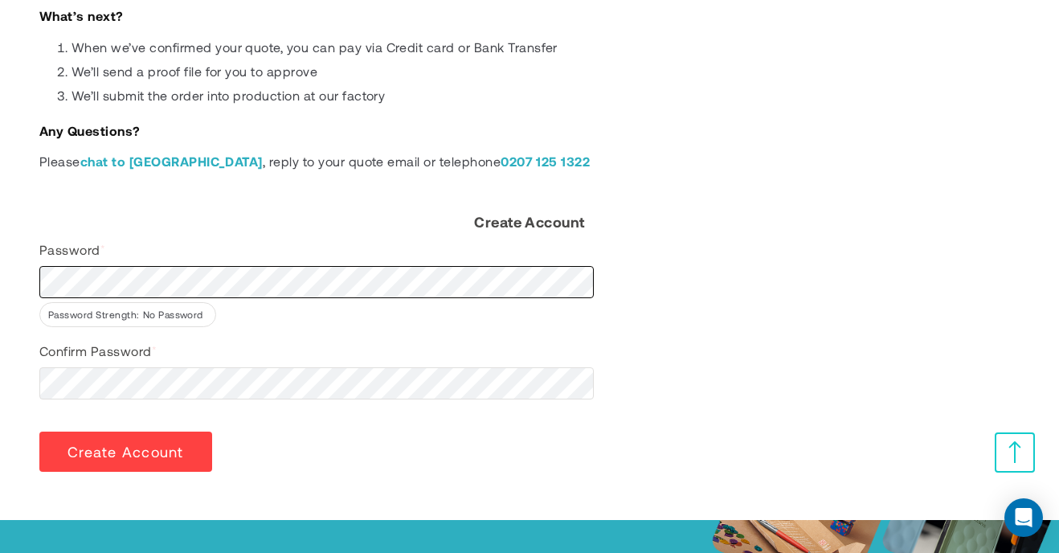
click at [206, 285] on div "Thanks for your quote request! You’ll receive a confirmation email shortly. Our…" at bounding box center [529, 187] width 980 height 570
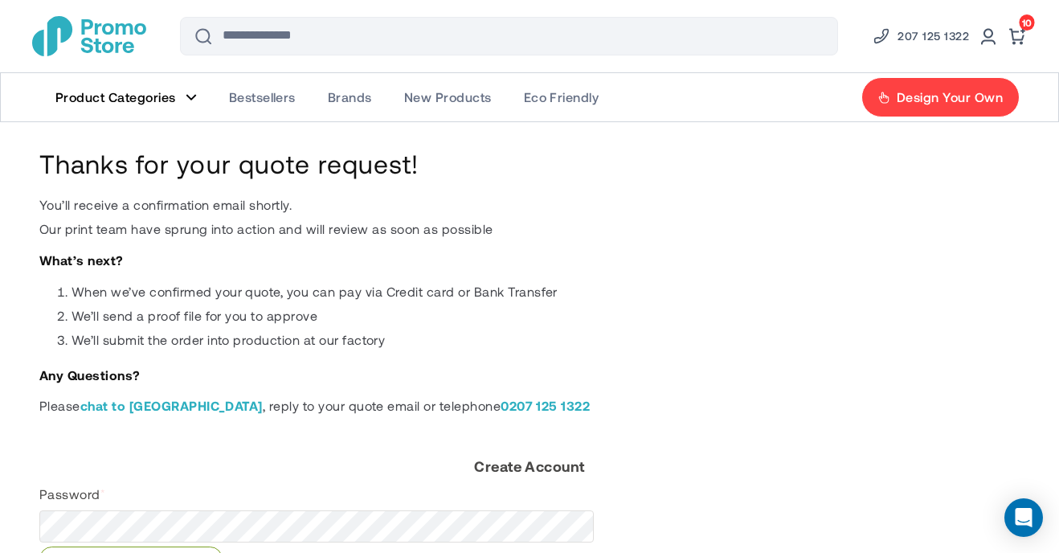
click at [679, 414] on div "Thanks for your quote request! You’ll receive a confirmation email shortly. Our…" at bounding box center [529, 431] width 980 height 570
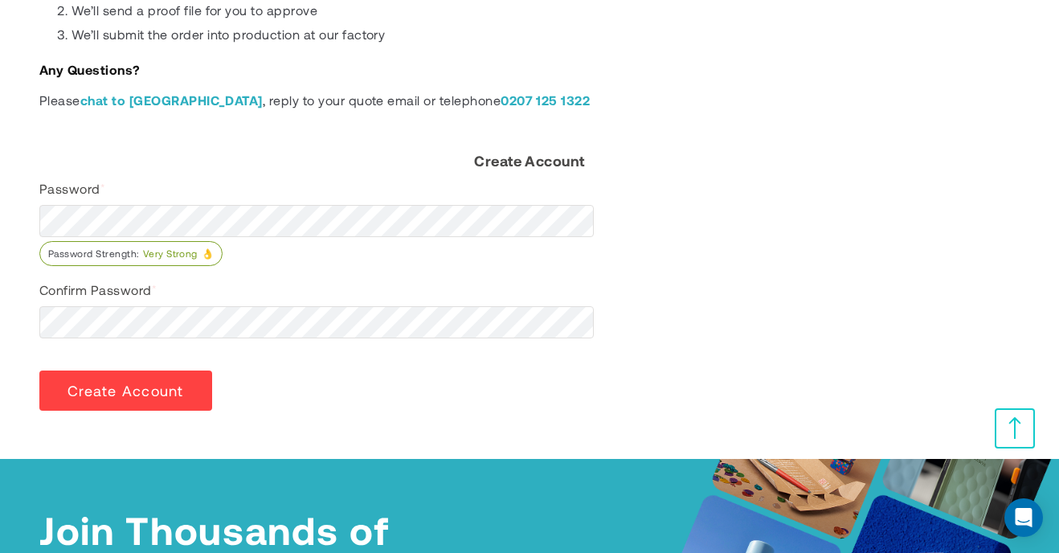
scroll to position [315, 0]
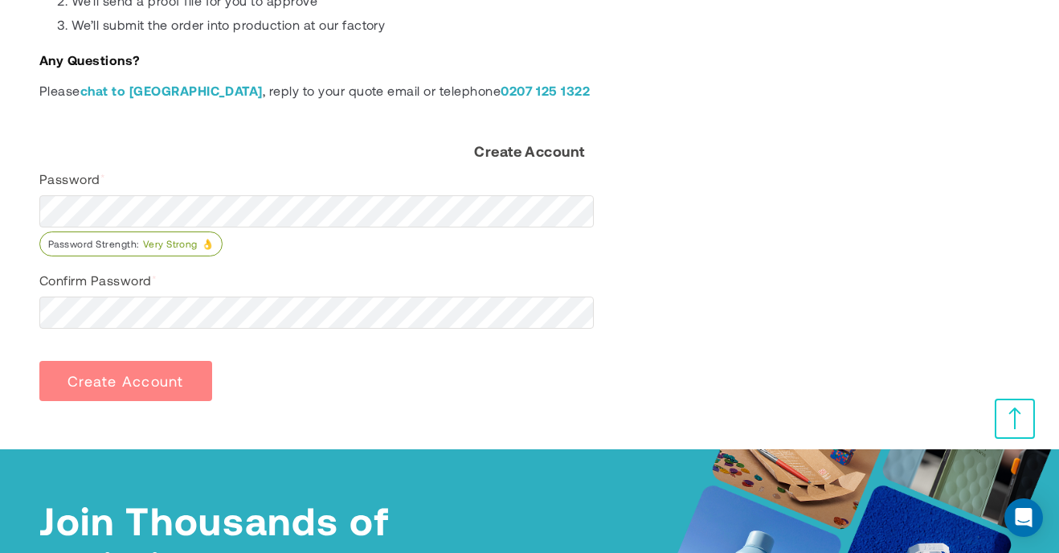
click at [105, 390] on button "Create Account" at bounding box center [125, 381] width 173 height 40
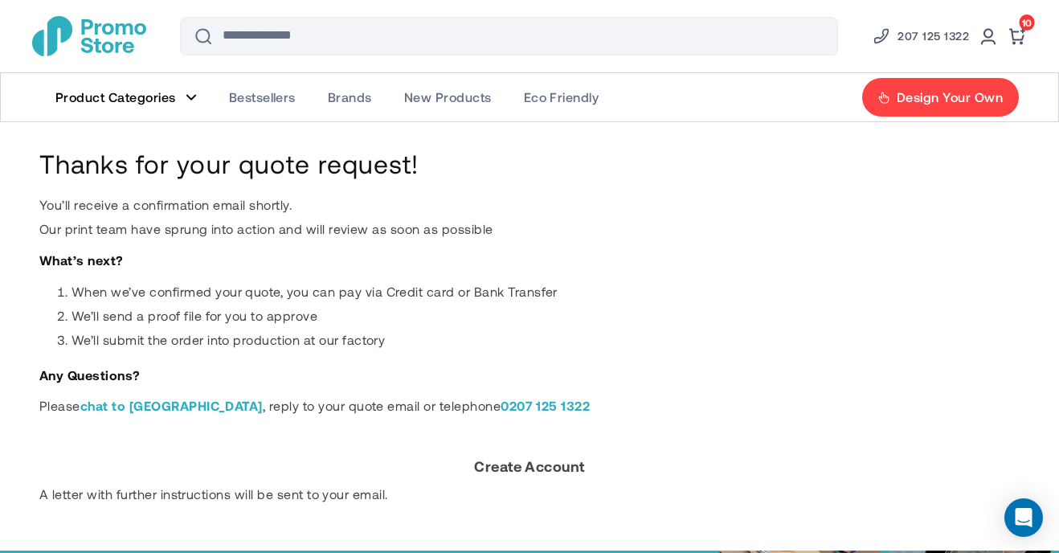
scroll to position [-8, 0]
click at [923, 104] on span "Design Your Own" at bounding box center [950, 97] width 106 height 16
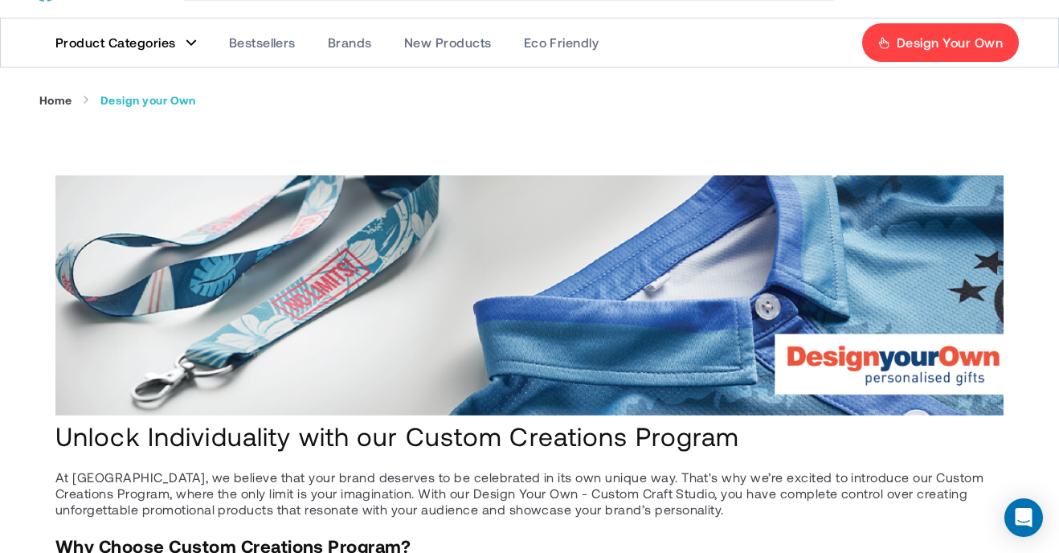
scroll to position [39, 0]
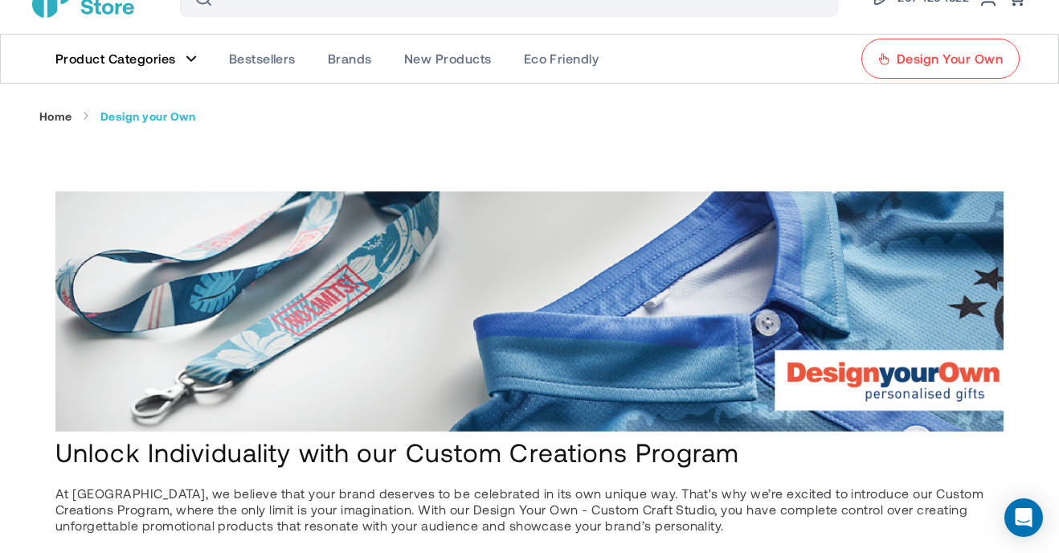
click at [897, 75] on link "Design Your Own" at bounding box center [940, 59] width 158 height 40
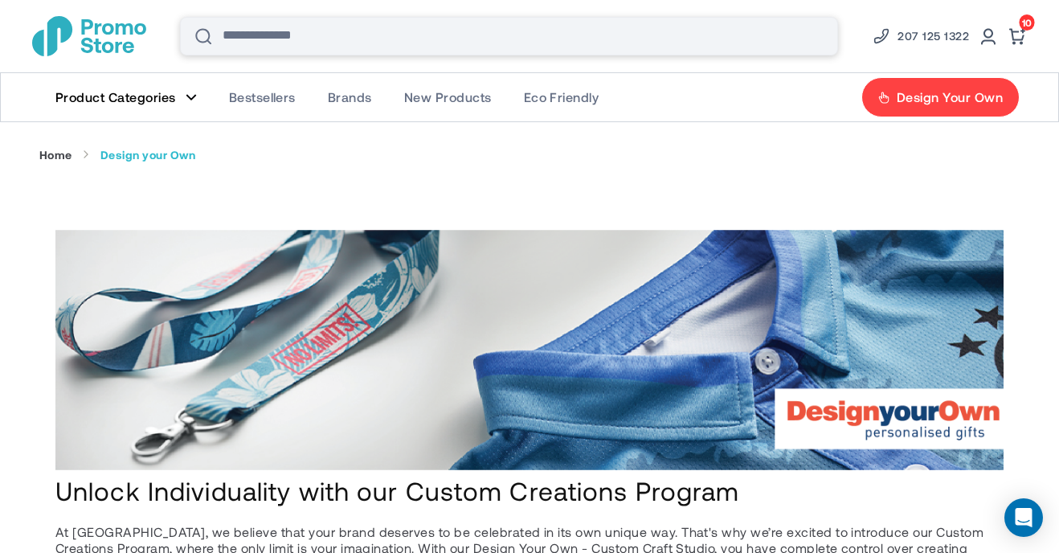
click at [377, 39] on input "Search" at bounding box center [509, 36] width 658 height 39
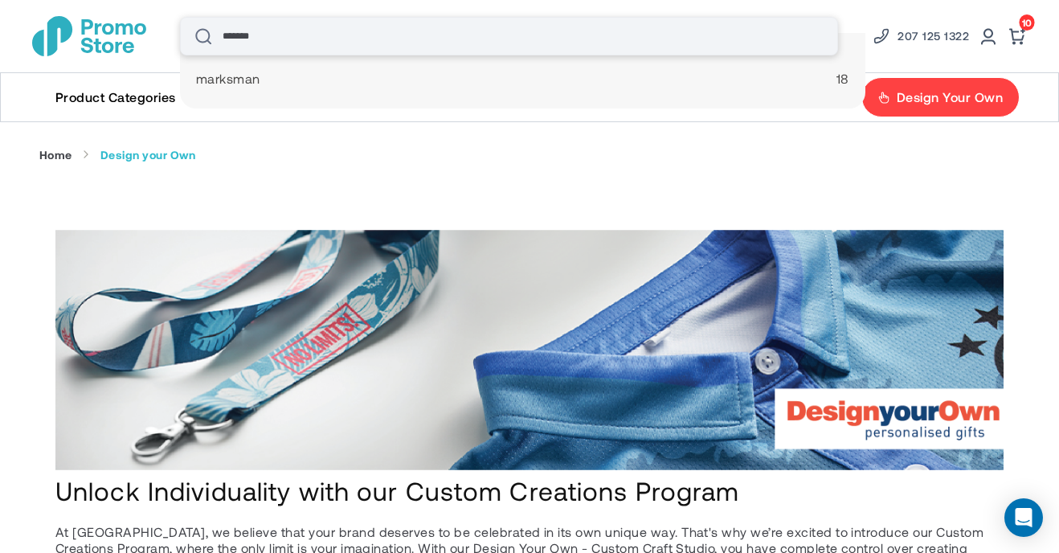
type input "********"
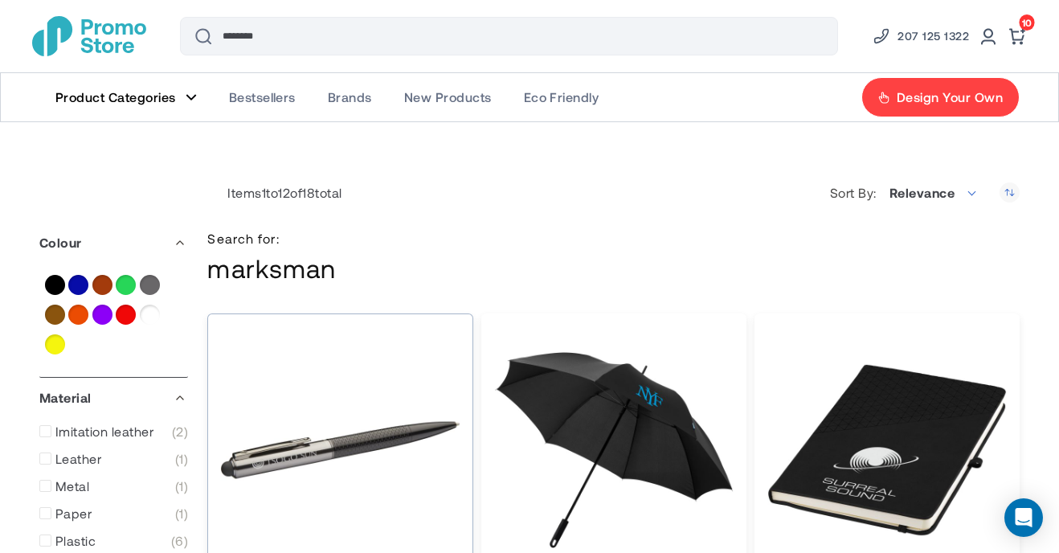
click at [249, 456] on img "Dash stylus ballpoint pen (black ink)" at bounding box center [339, 449] width 239 height 239
